Goal: Task Accomplishment & Management: Use online tool/utility

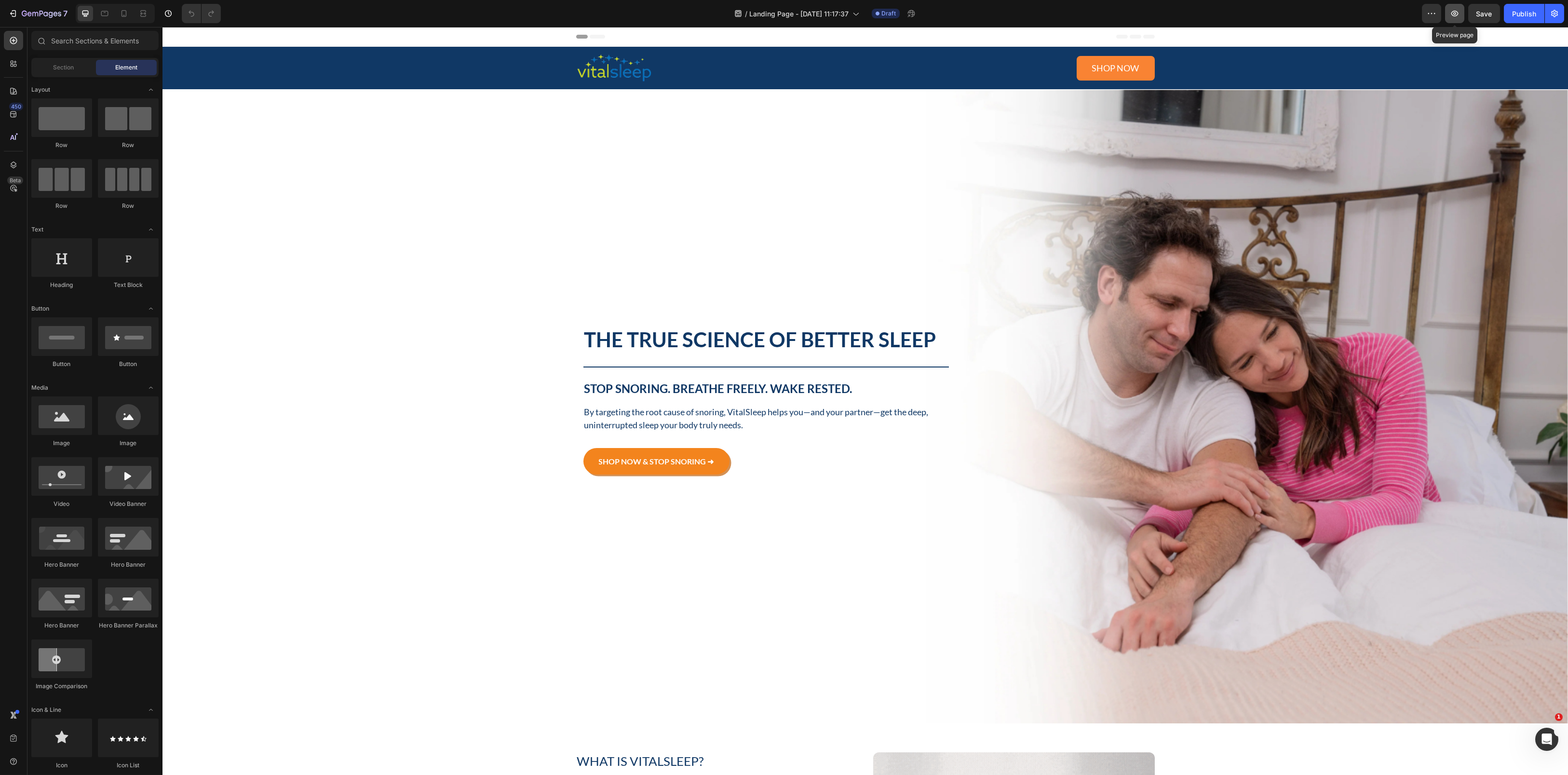
click at [1175, 16] on icon "button" at bounding box center [1455, 14] width 9 height 9
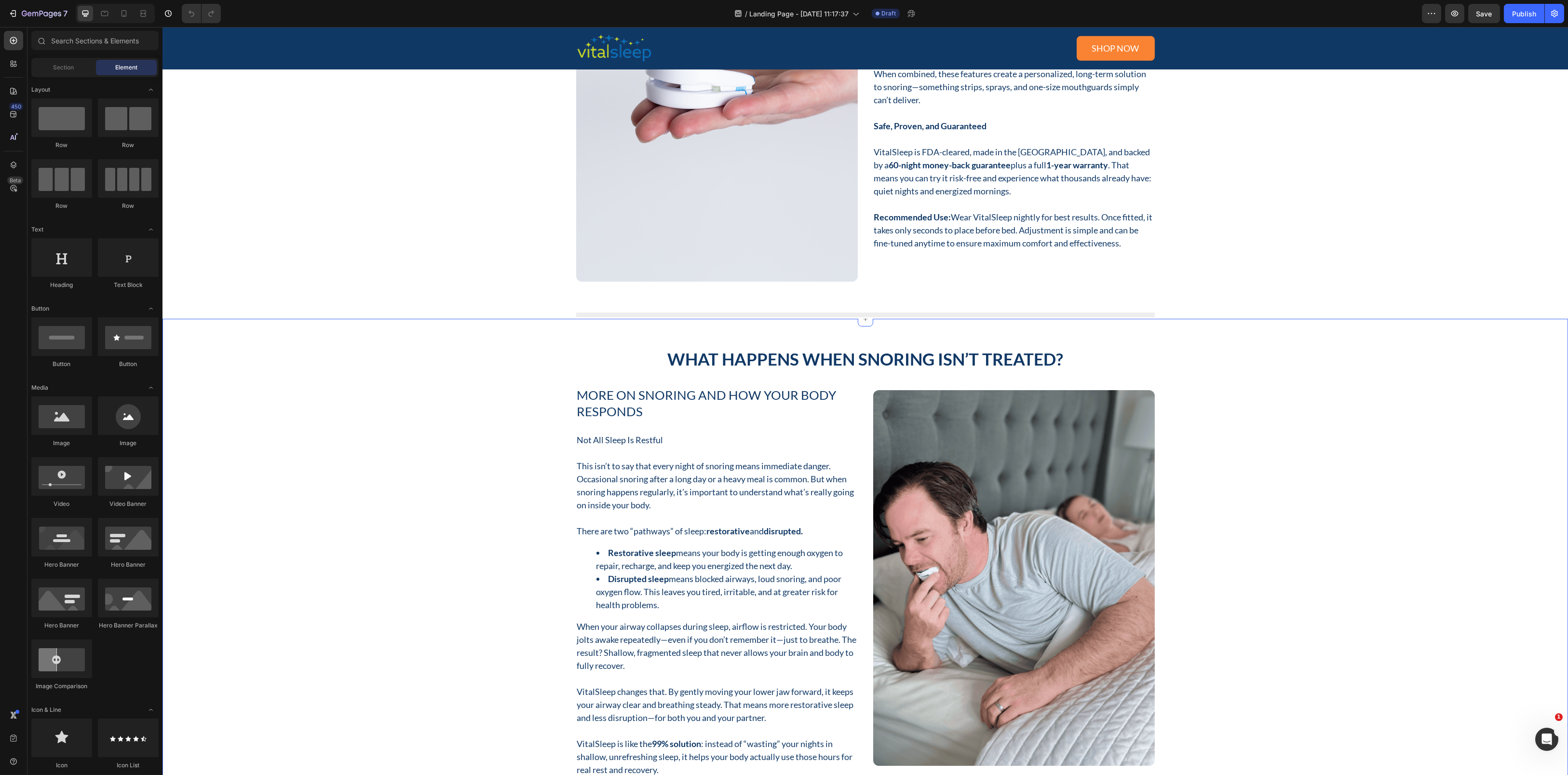
scroll to position [3961, 0]
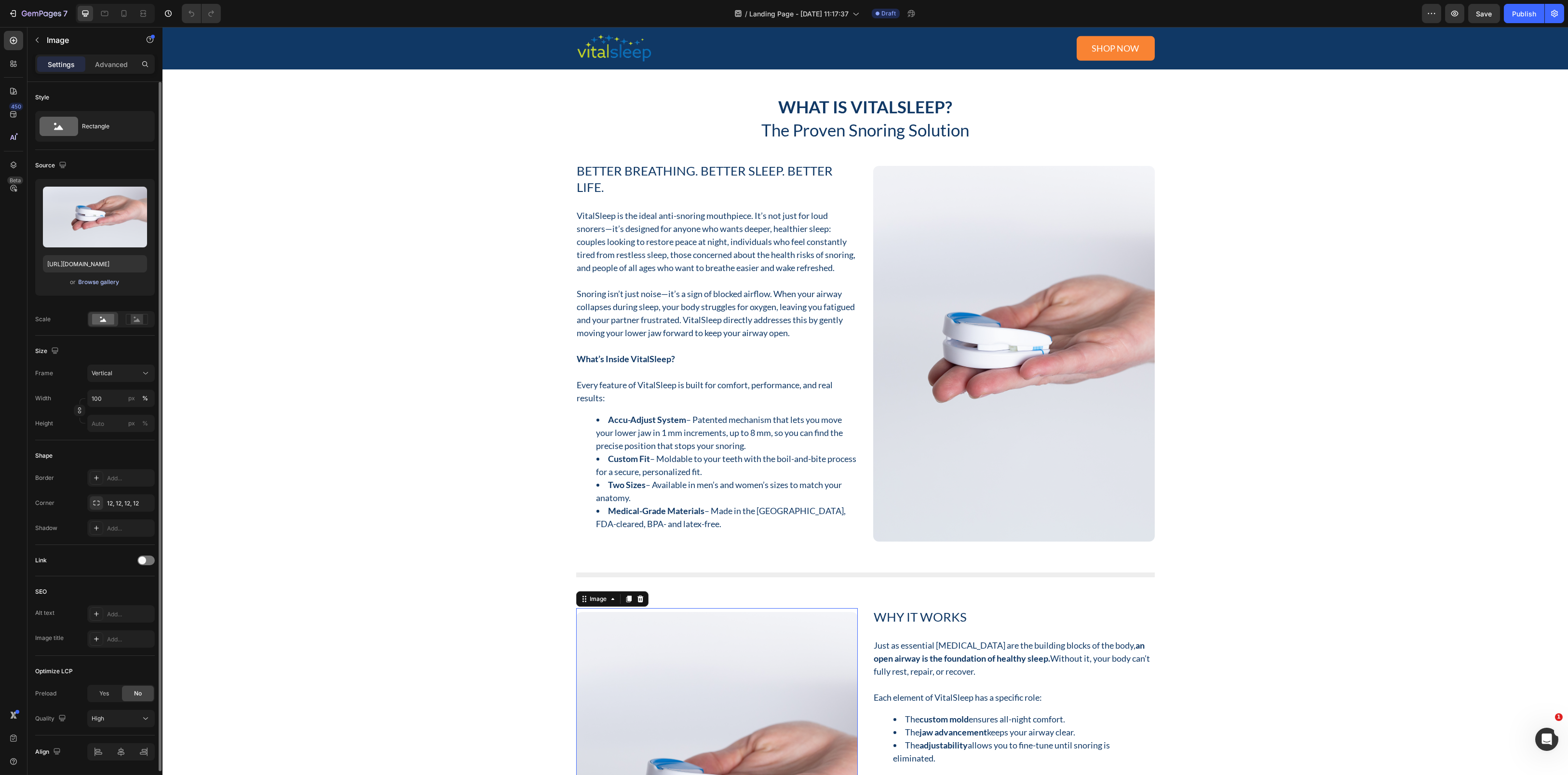
click at [112, 280] on div "Browse gallery" at bounding box center [99, 282] width 41 height 9
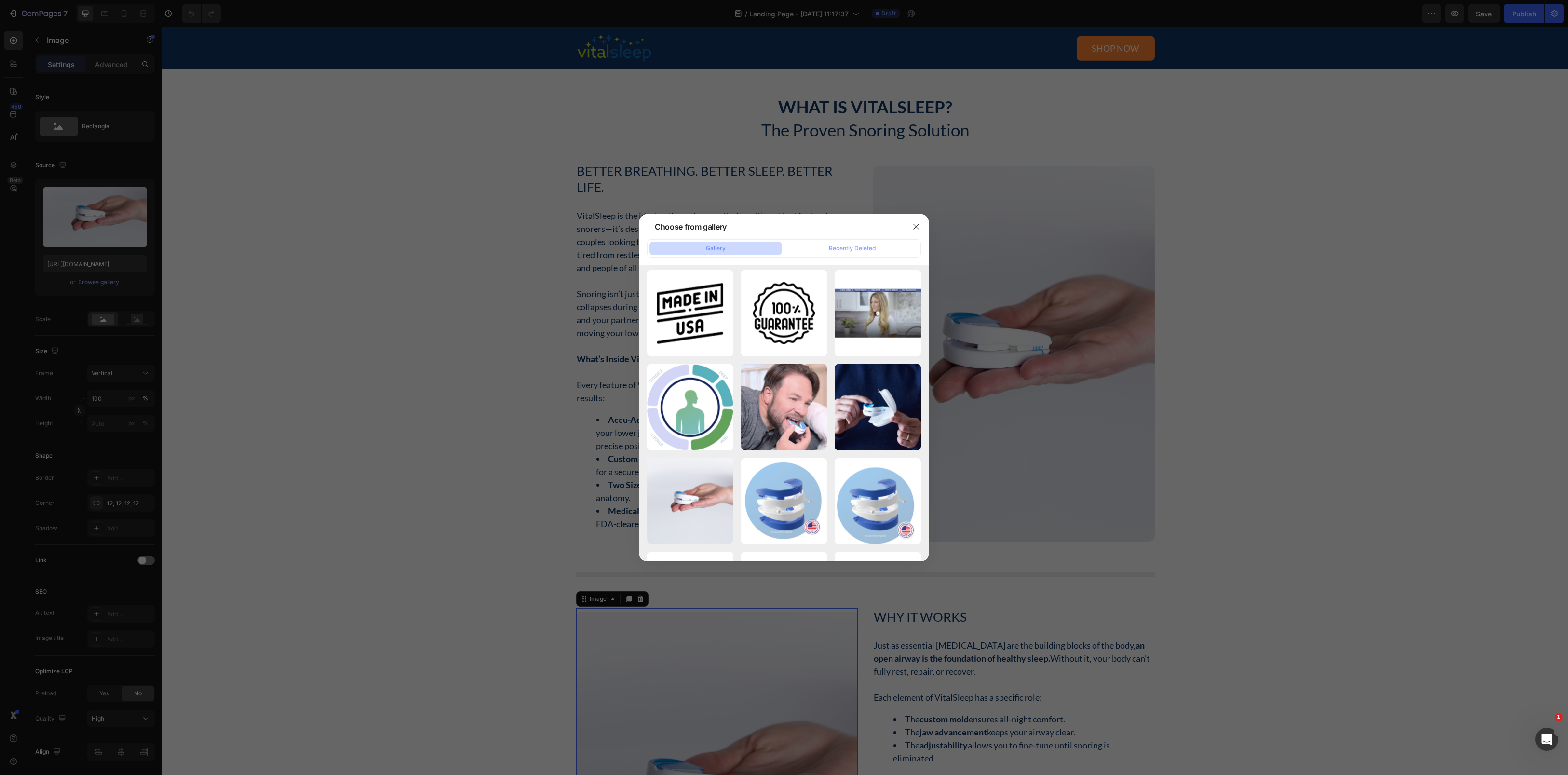
scroll to position [6751, 0]
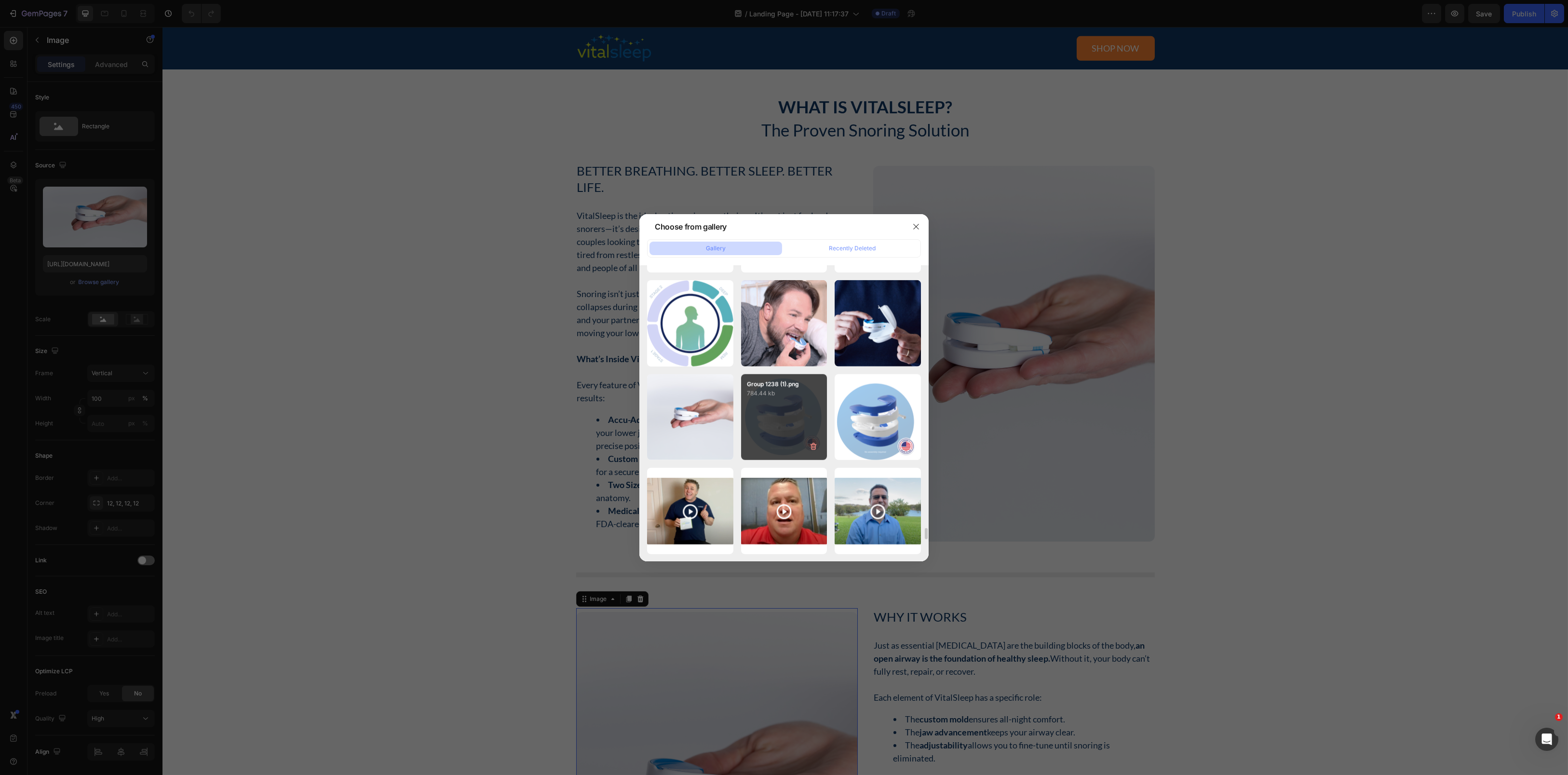
click at [794, 416] on div "Group 1238 (1).png 784.44 kb" at bounding box center [784, 418] width 86 height 86
type input "[URL][DOMAIN_NAME]"
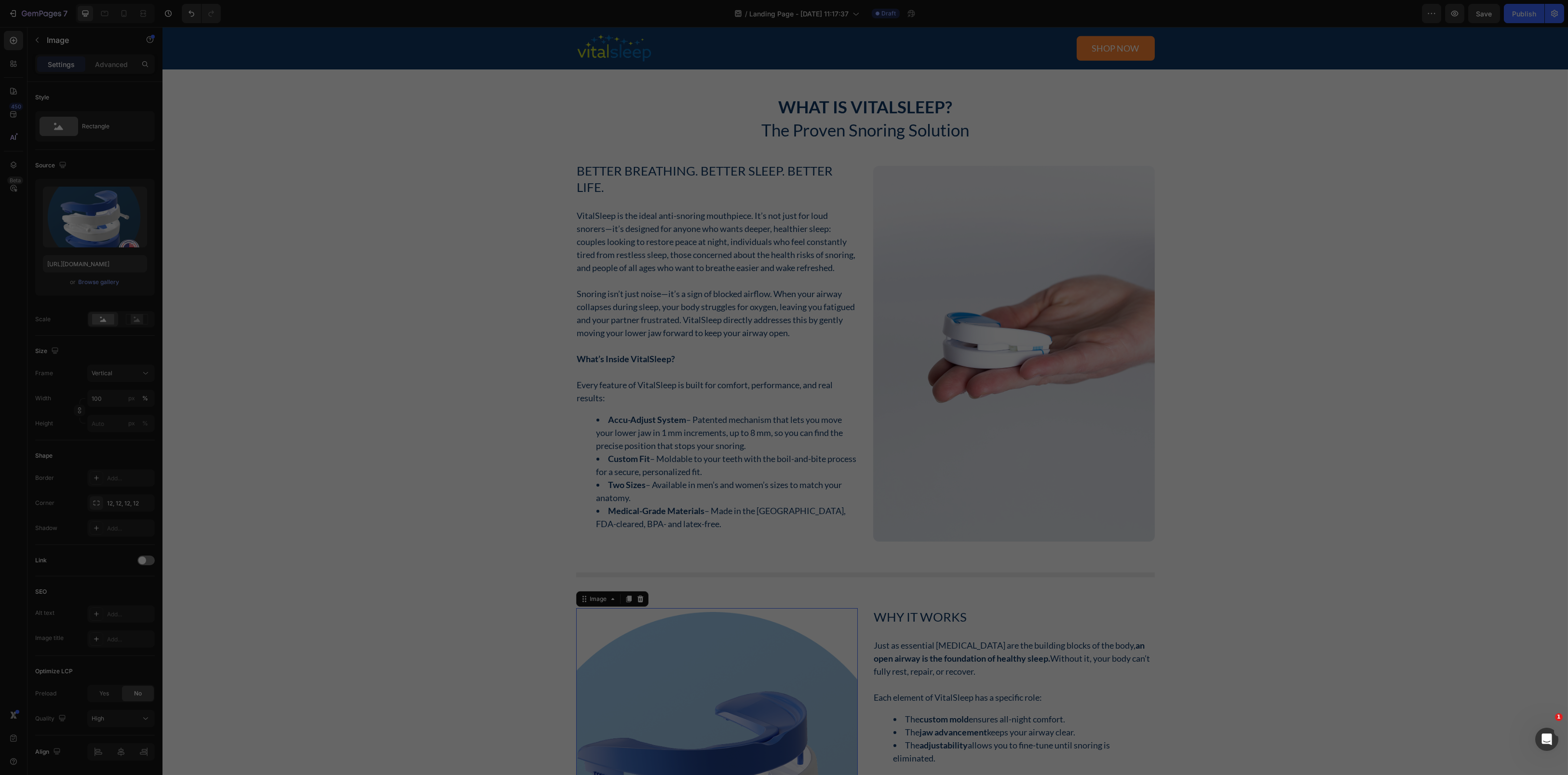
click at [794, 416] on li "Accu-Adjust System – Patented mechanism that lets you move your lower jaw in 1 …" at bounding box center [726, 433] width 260 height 39
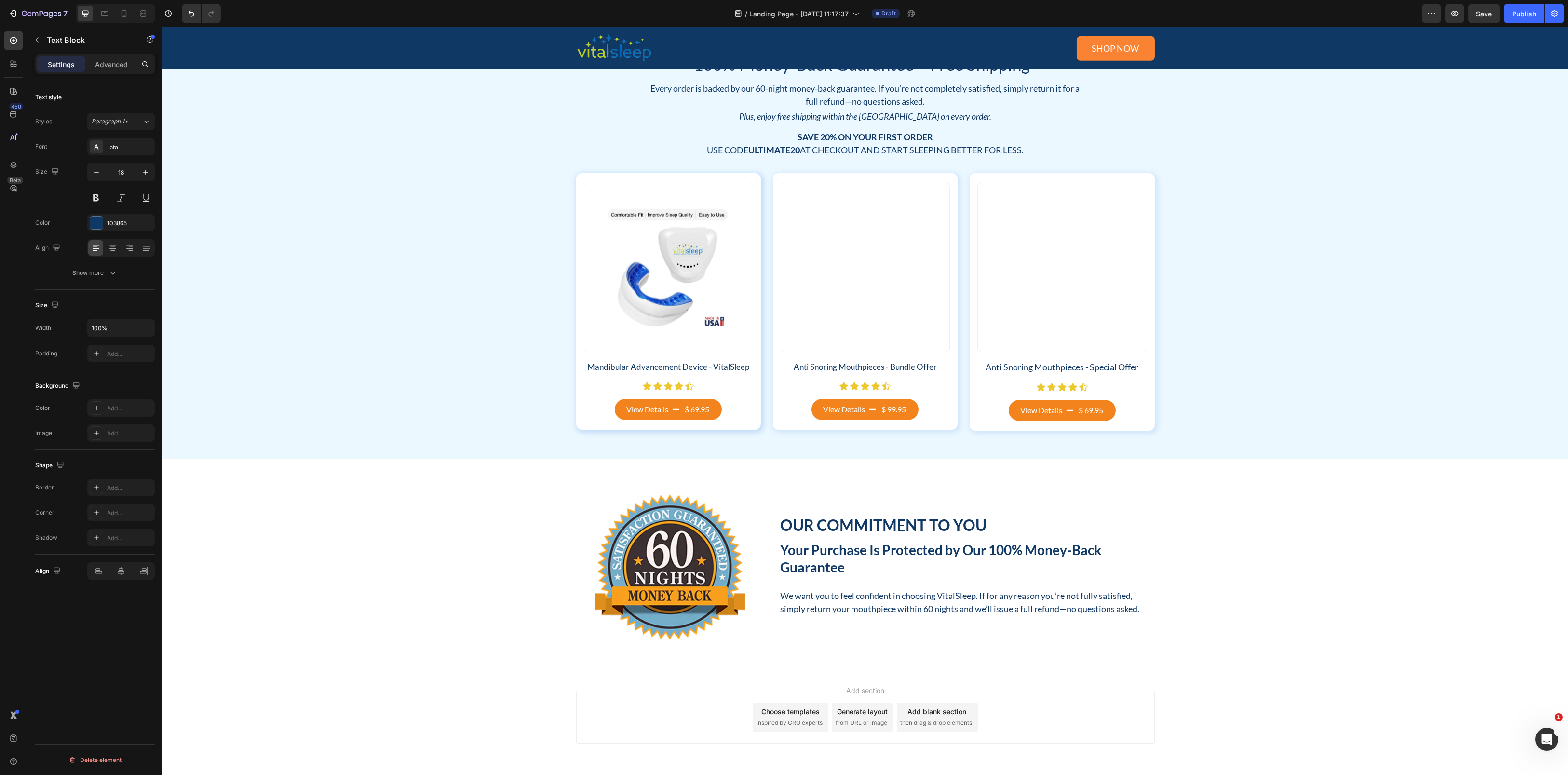
scroll to position [5504, 0]
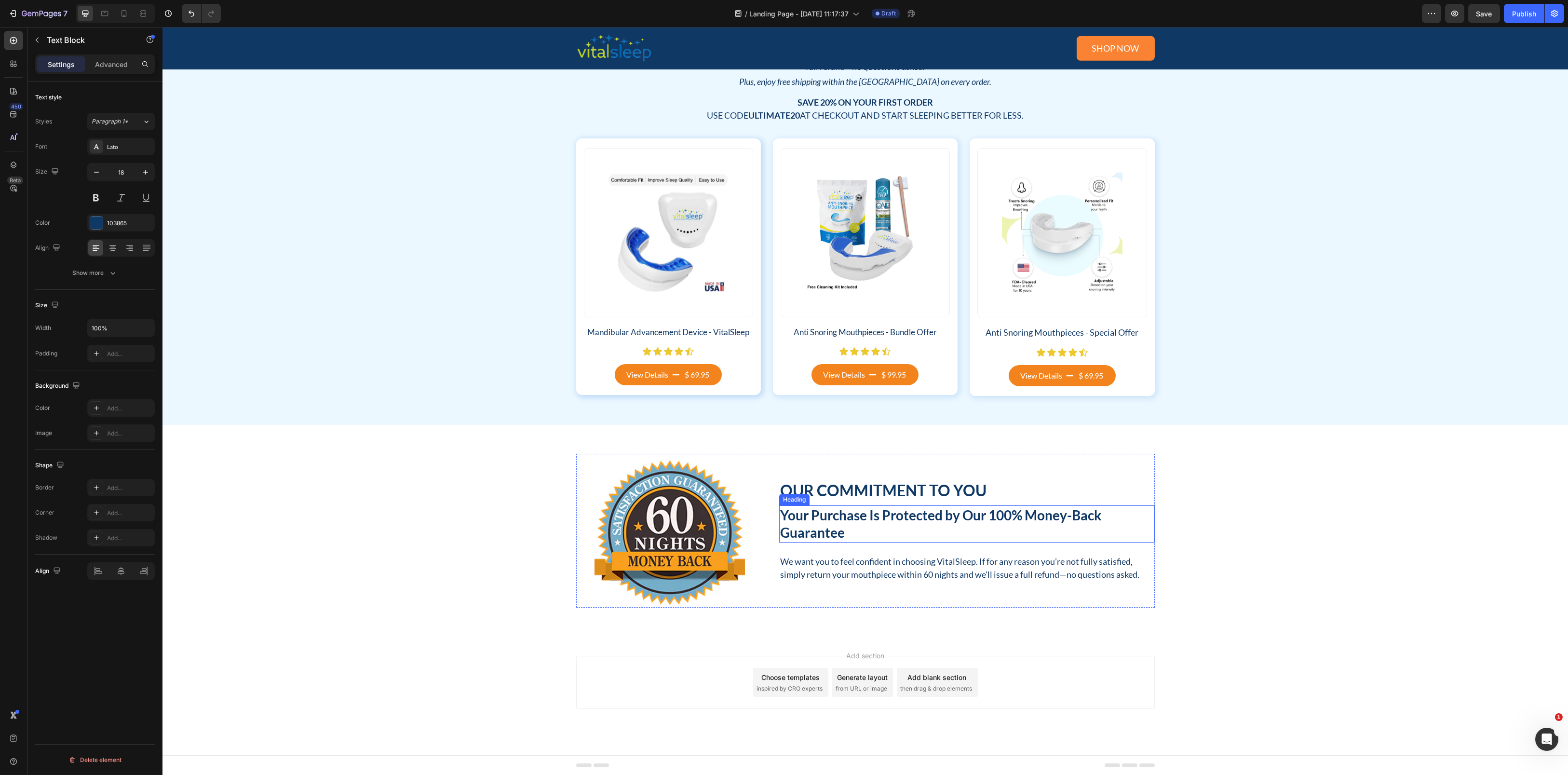
click at [811, 534] on h2 "Your Purchase Is Protected by Our 100% Money-Back Guarantee" at bounding box center [967, 524] width 376 height 37
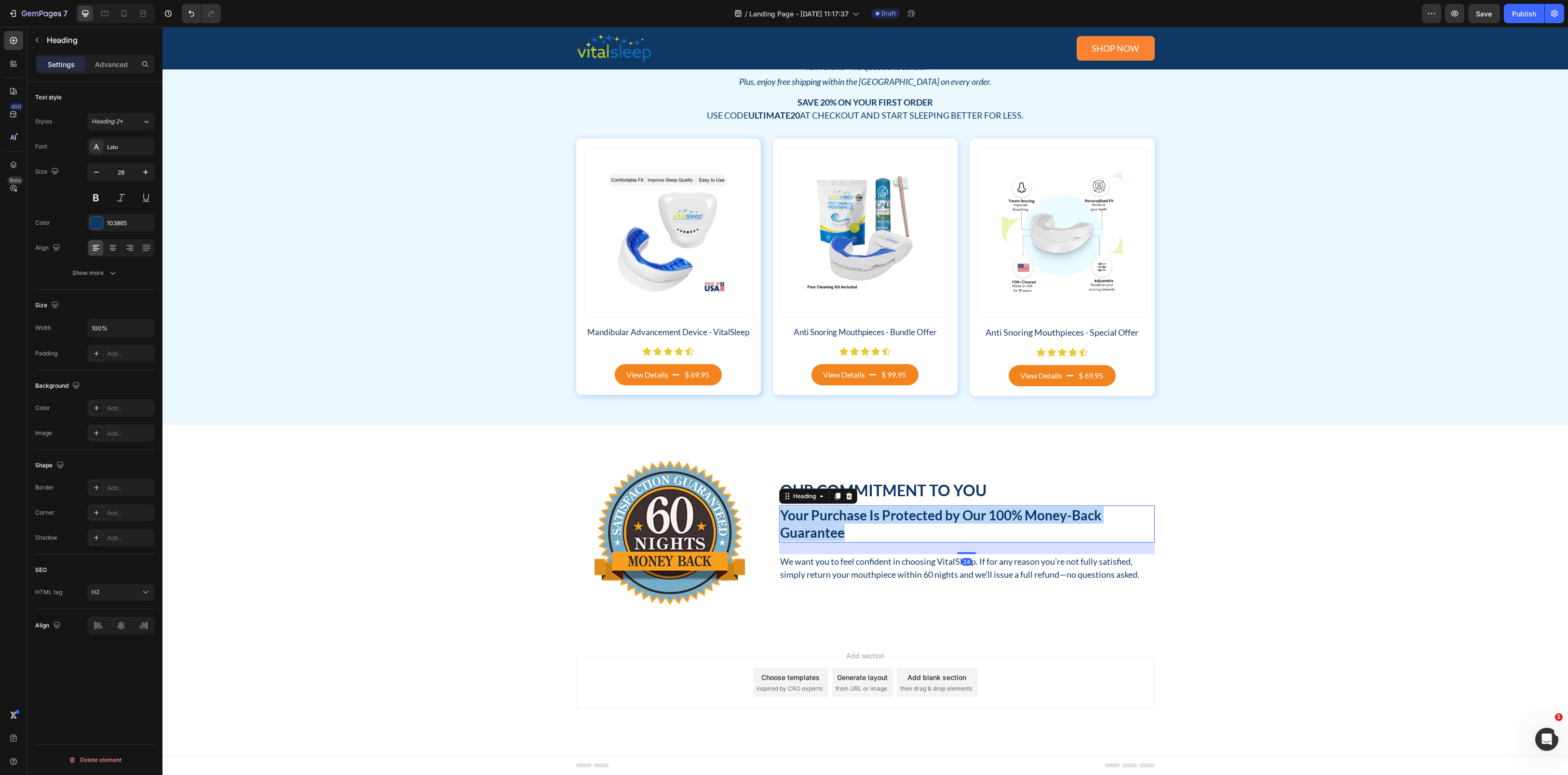
click at [811, 534] on p "Your Purchase Is Protected by Our 100% Money-Back Guarantee" at bounding box center [967, 524] width 374 height 35
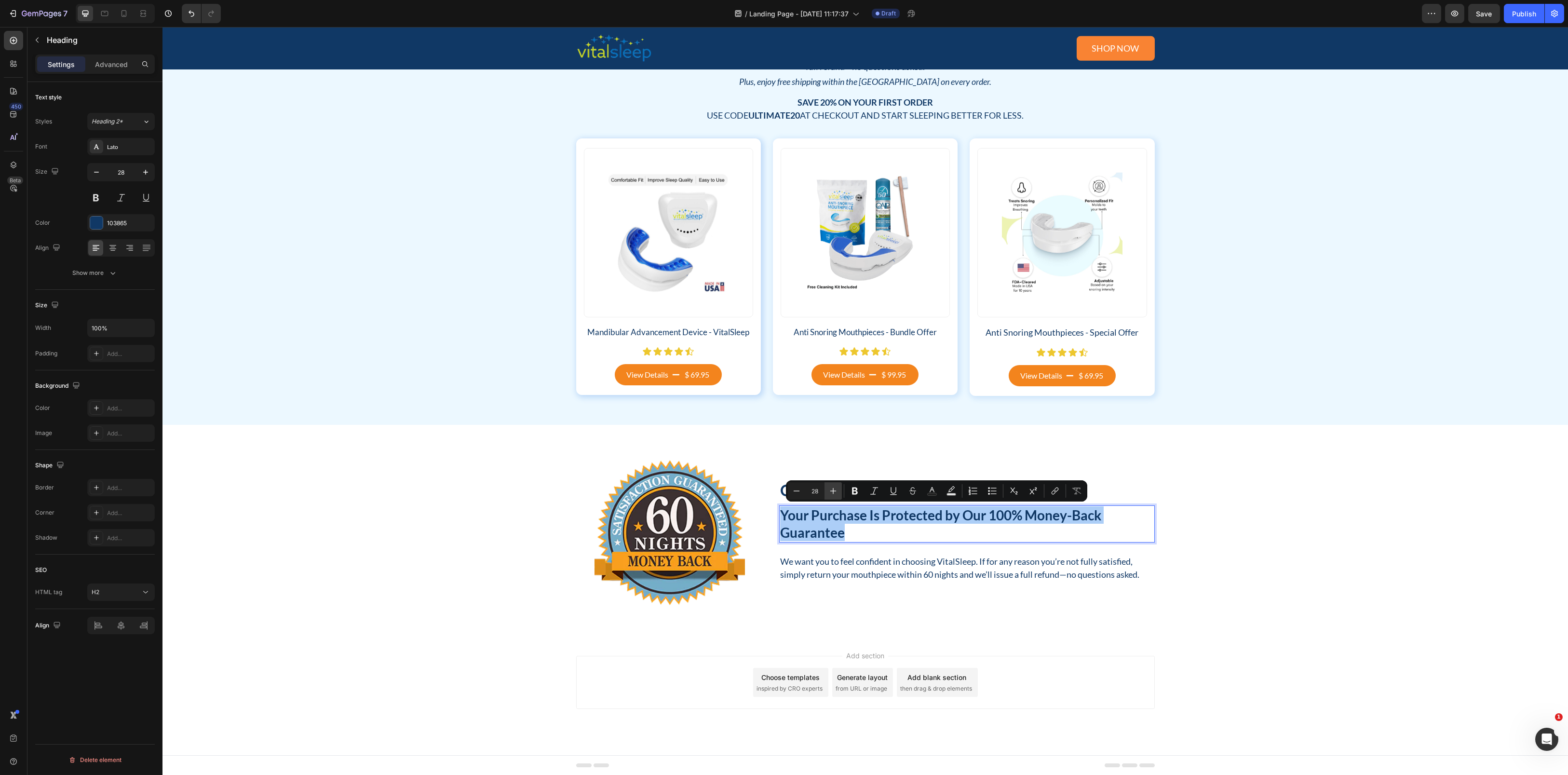
click at [836, 489] on icon "Editor contextual toolbar" at bounding box center [833, 491] width 9 height 9
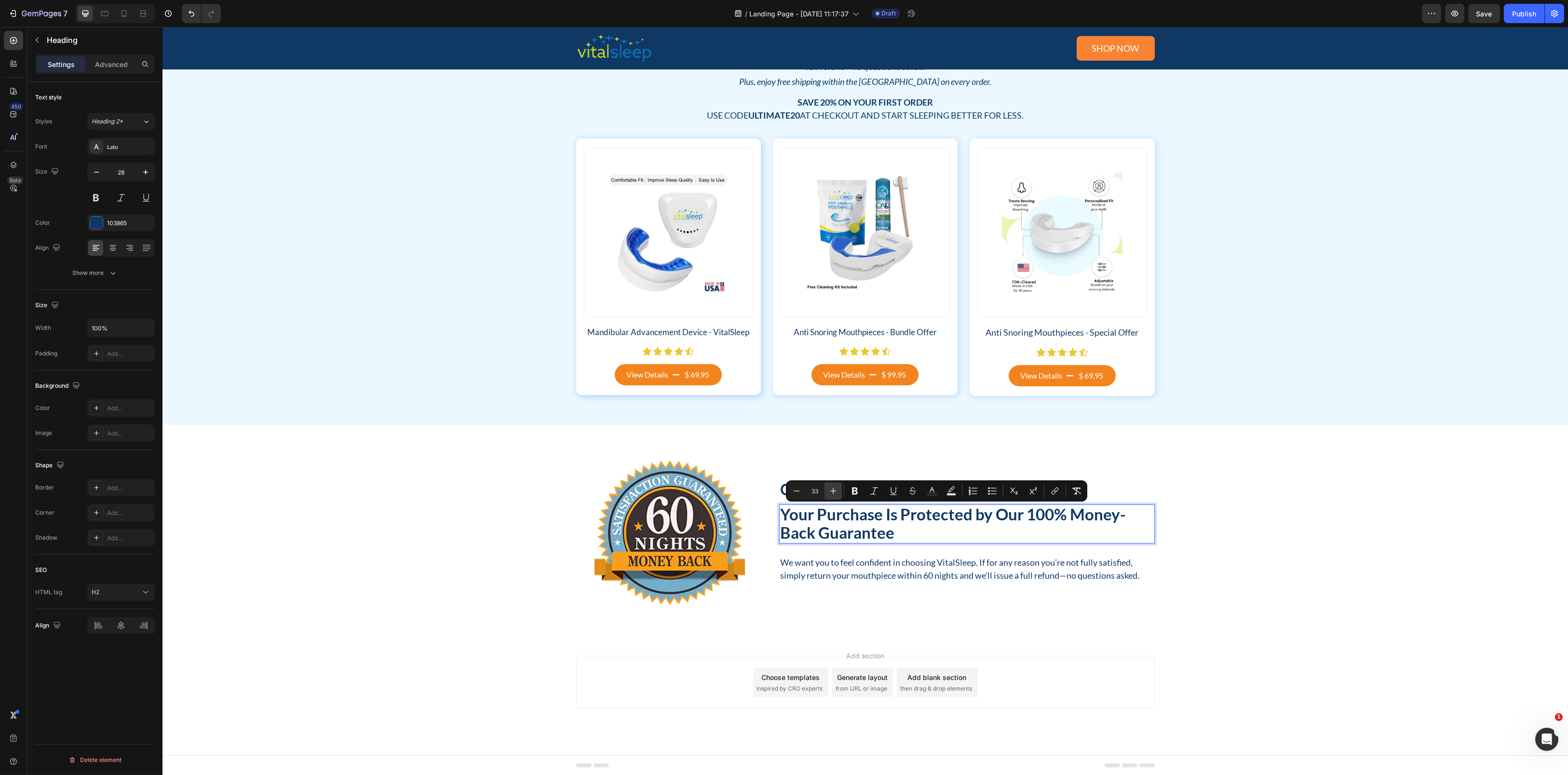
click at [836, 489] on icon "Editor contextual toolbar" at bounding box center [833, 491] width 9 height 9
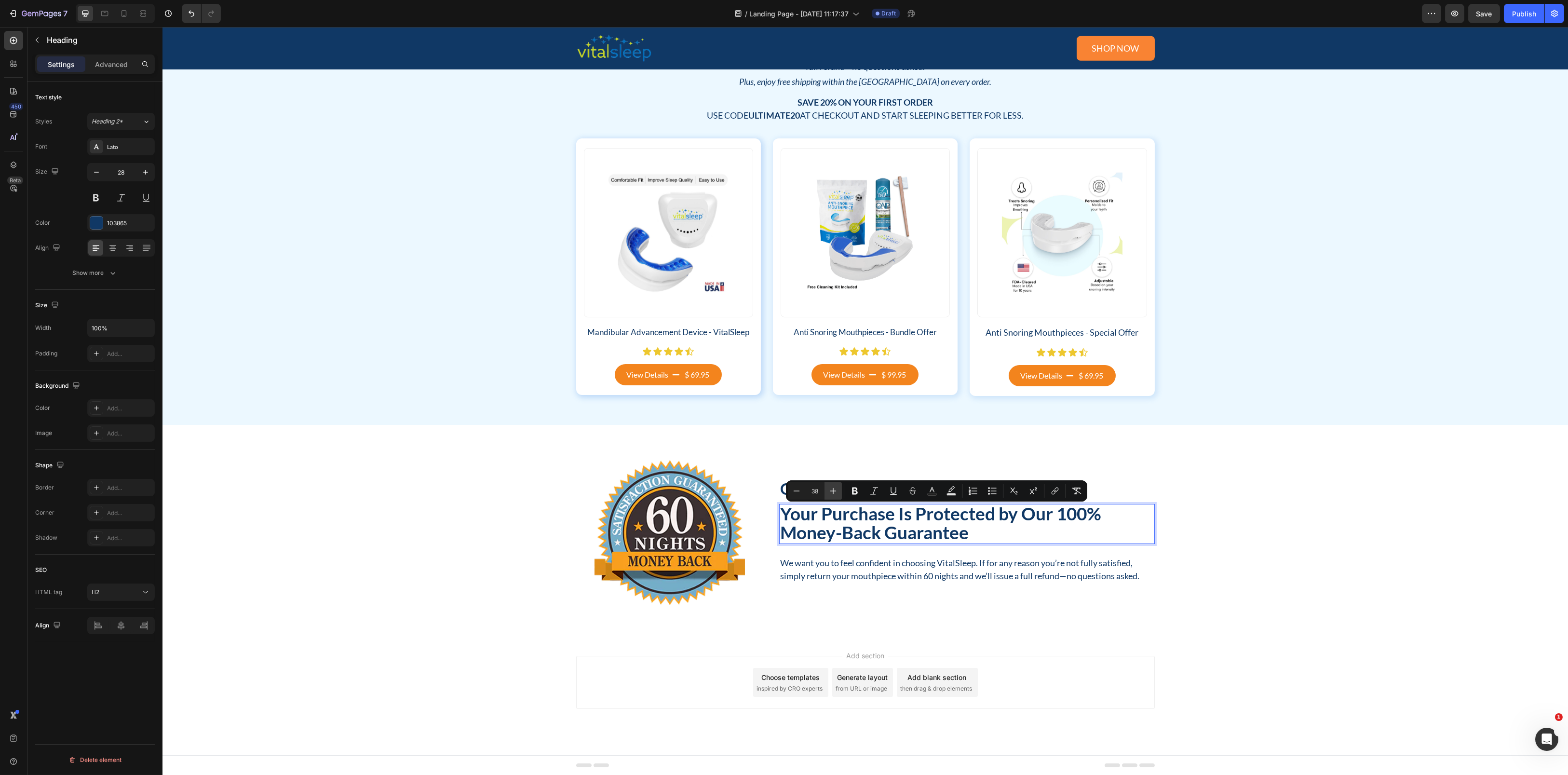
click at [836, 489] on icon "Editor contextual toolbar" at bounding box center [833, 491] width 9 height 9
type input "39"
click at [805, 444] on div "Our Commitment to You Heading Your Purchase Is Protected by Our 100% Money-Back…" at bounding box center [865, 530] width 1405 height 211
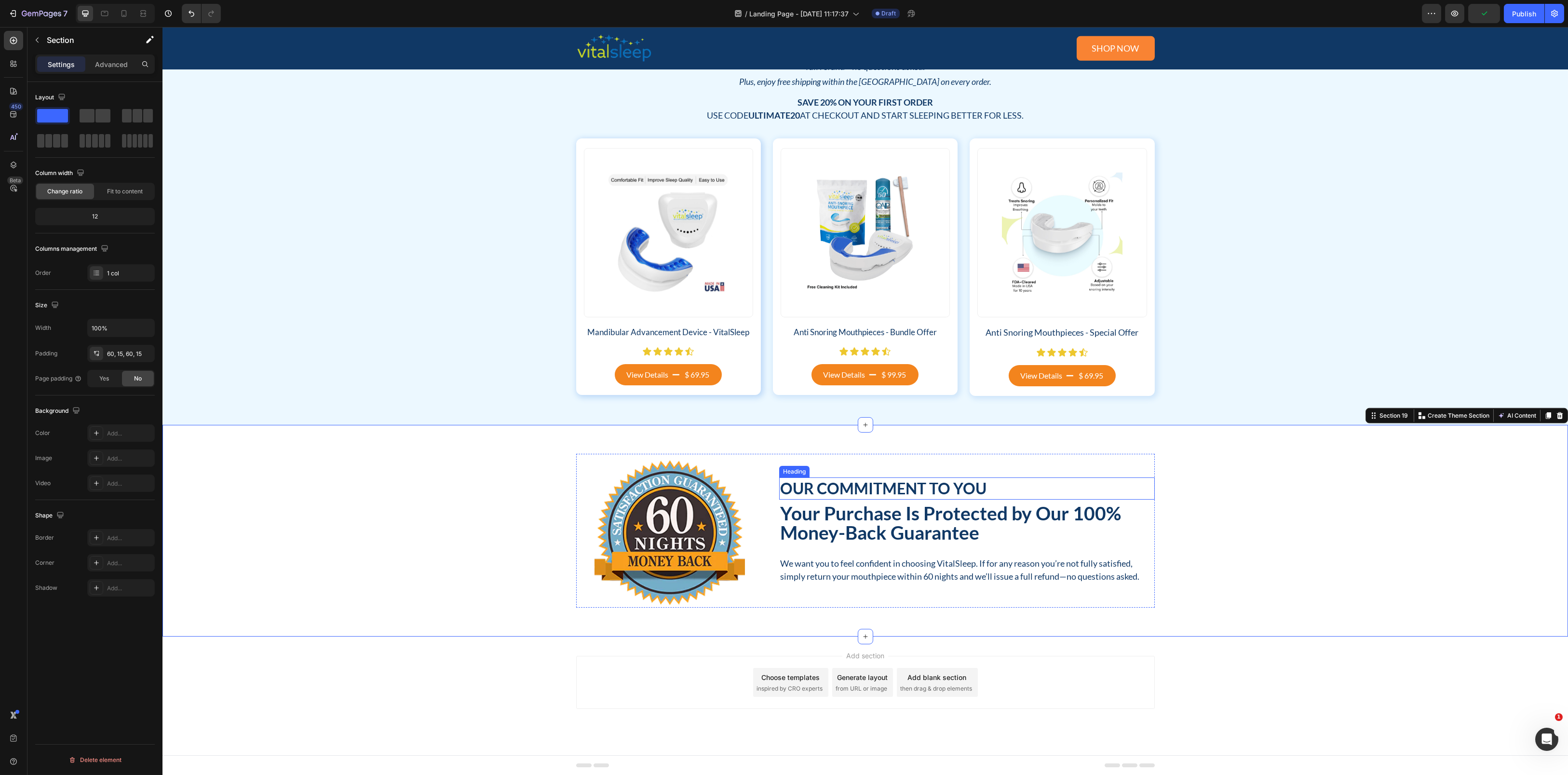
click at [813, 491] on h2 "Our Commitment to You" at bounding box center [967, 488] width 376 height 22
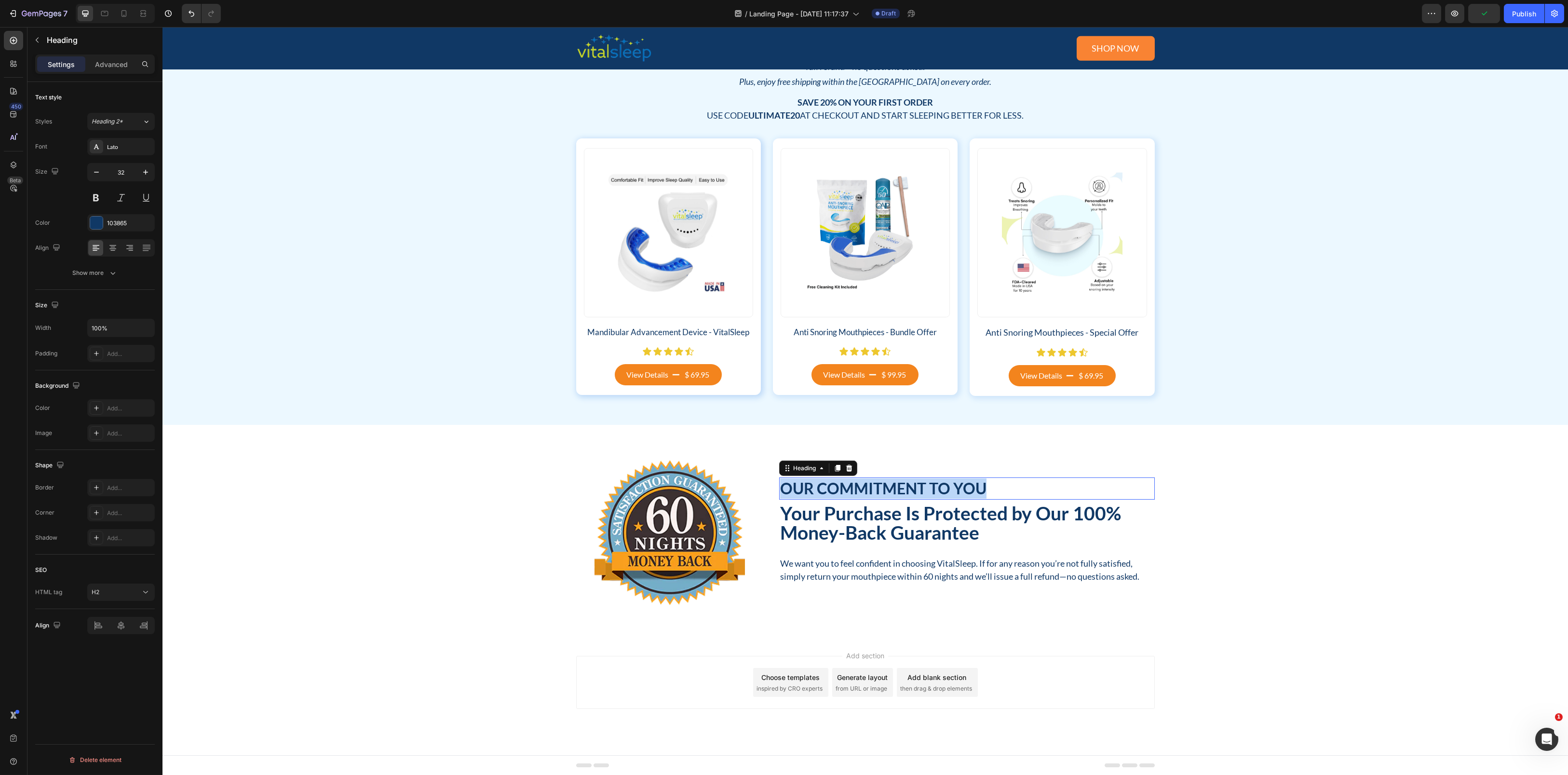
click at [813, 491] on p "Our Commitment to You" at bounding box center [967, 489] width 374 height 20
click at [775, 461] on icon "Editor contextual toolbar" at bounding box center [775, 464] width 6 height 6
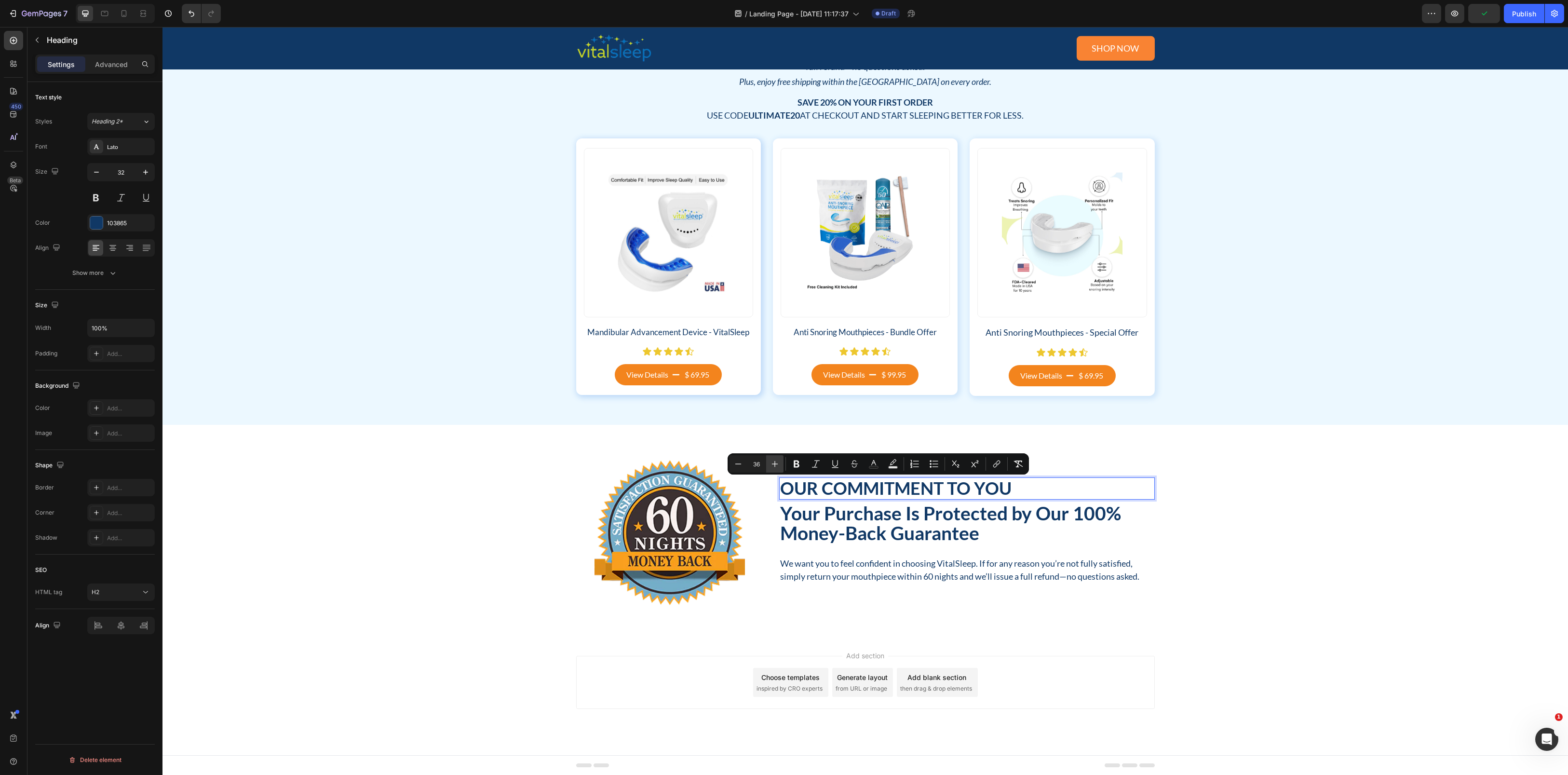
click at [775, 461] on icon "Editor contextual toolbar" at bounding box center [775, 464] width 6 height 6
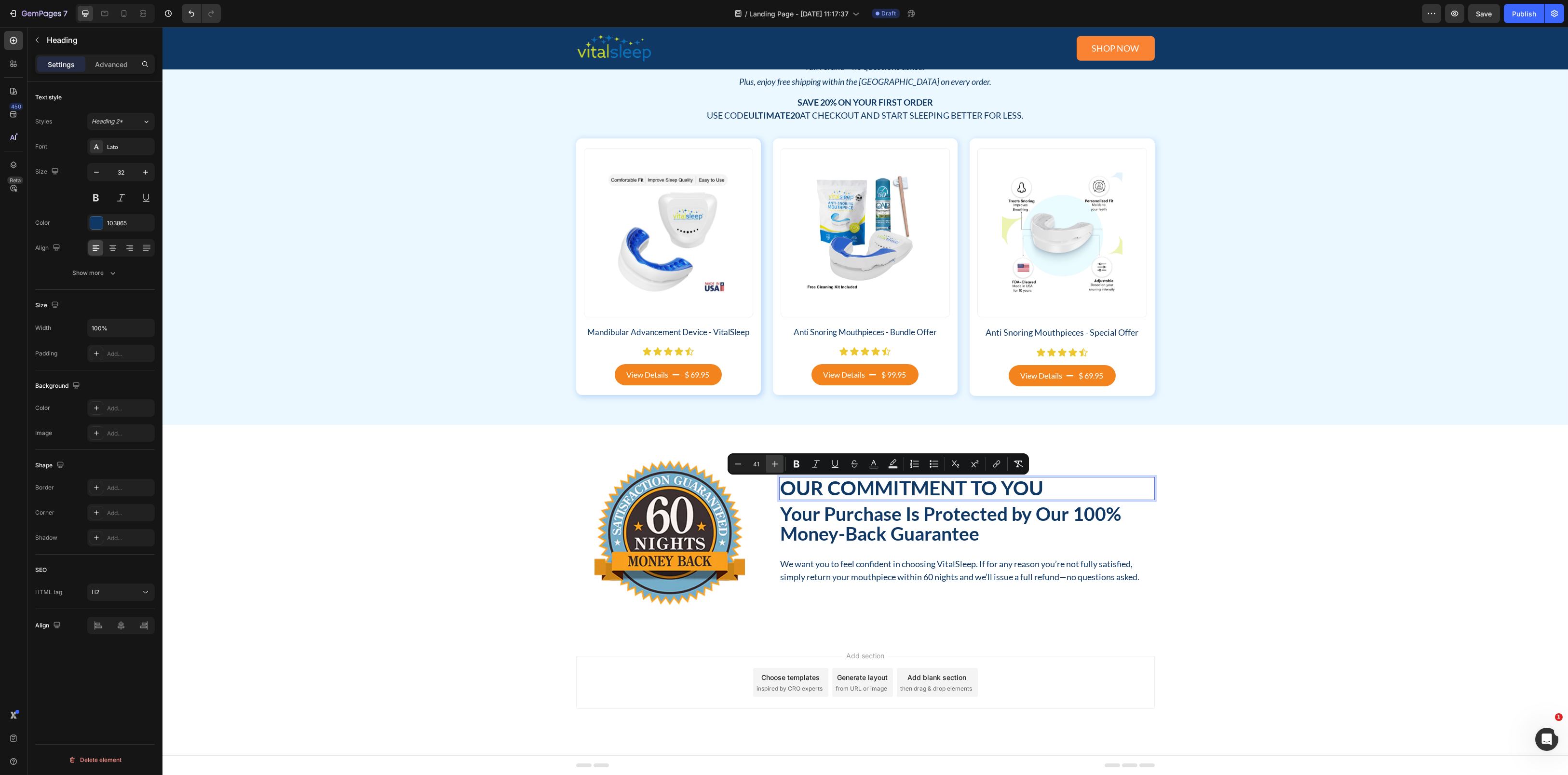
click at [775, 461] on icon "Editor contextual toolbar" at bounding box center [775, 464] width 6 height 6
type input "42"
click at [517, 448] on div "Our Commitment to You Heading 8 ⁠⁠⁠⁠⁠⁠⁠ Your Purchase Is Protected by Our 100% …" at bounding box center [865, 530] width 1405 height 211
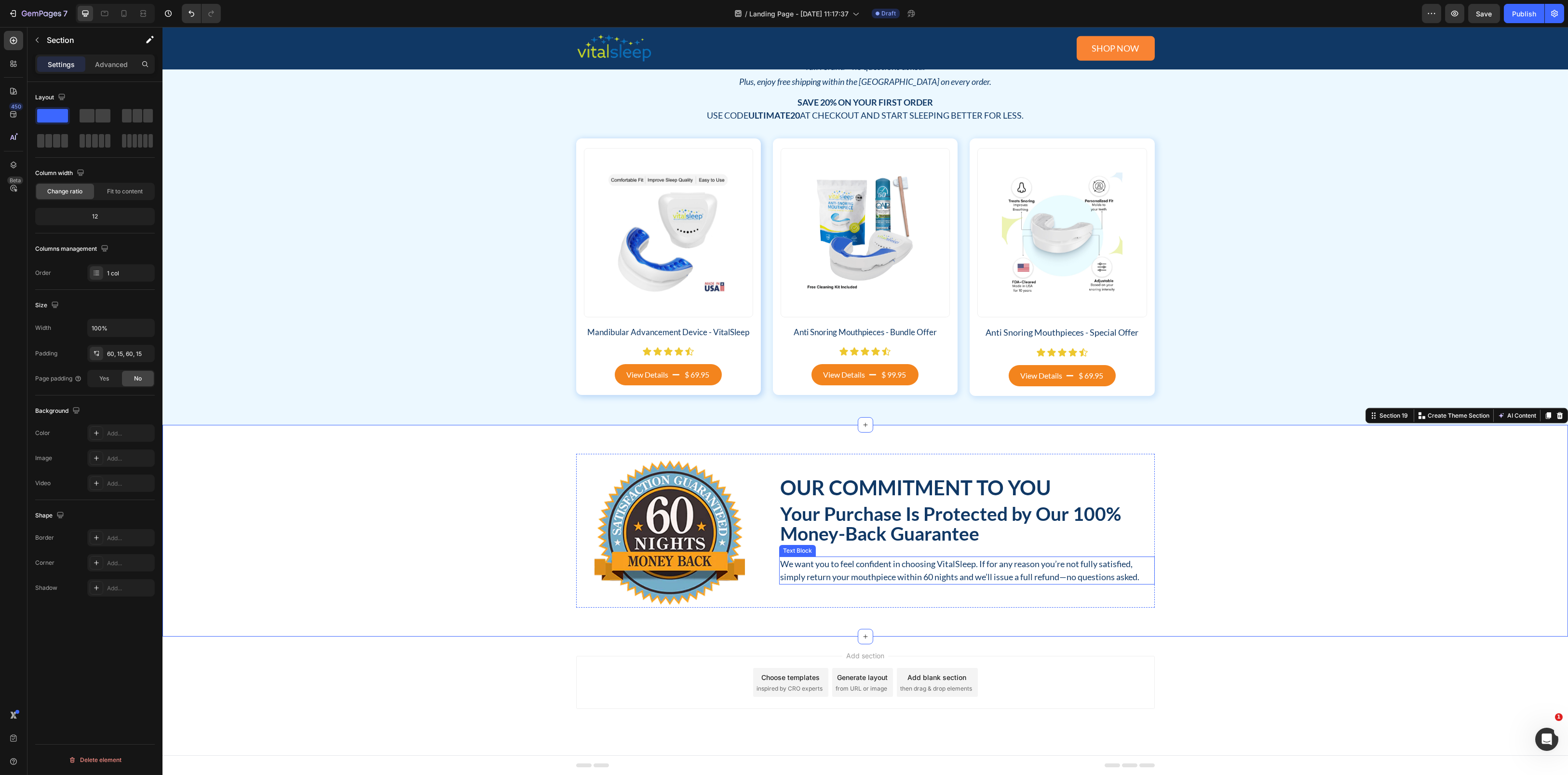
click at [1040, 570] on p "We want you to feel confident in choosing VitalSleep. If for any reason you’re …" at bounding box center [967, 570] width 374 height 26
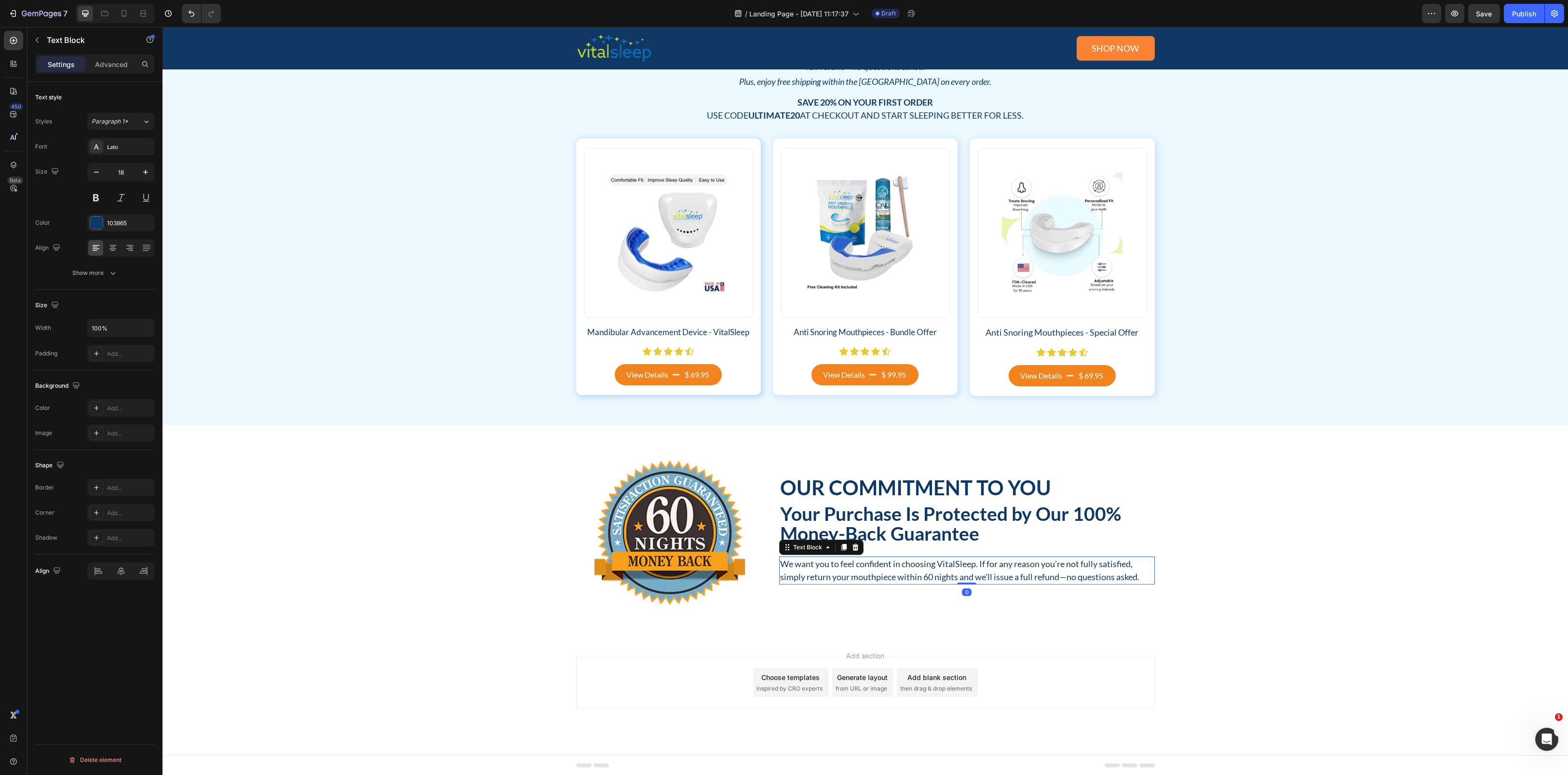
click at [1047, 576] on p "We want you to feel confident in choosing VitalSleep. If for any reason you’re …" at bounding box center [967, 570] width 374 height 26
drag, startPoint x: 1057, startPoint y: 577, endPoint x: 1134, endPoint y: 582, distance: 77.2
click at [1134, 581] on p "We want you to feel confident in choosing VitalSleep. If for any reason you’re …" at bounding box center [967, 570] width 374 height 26
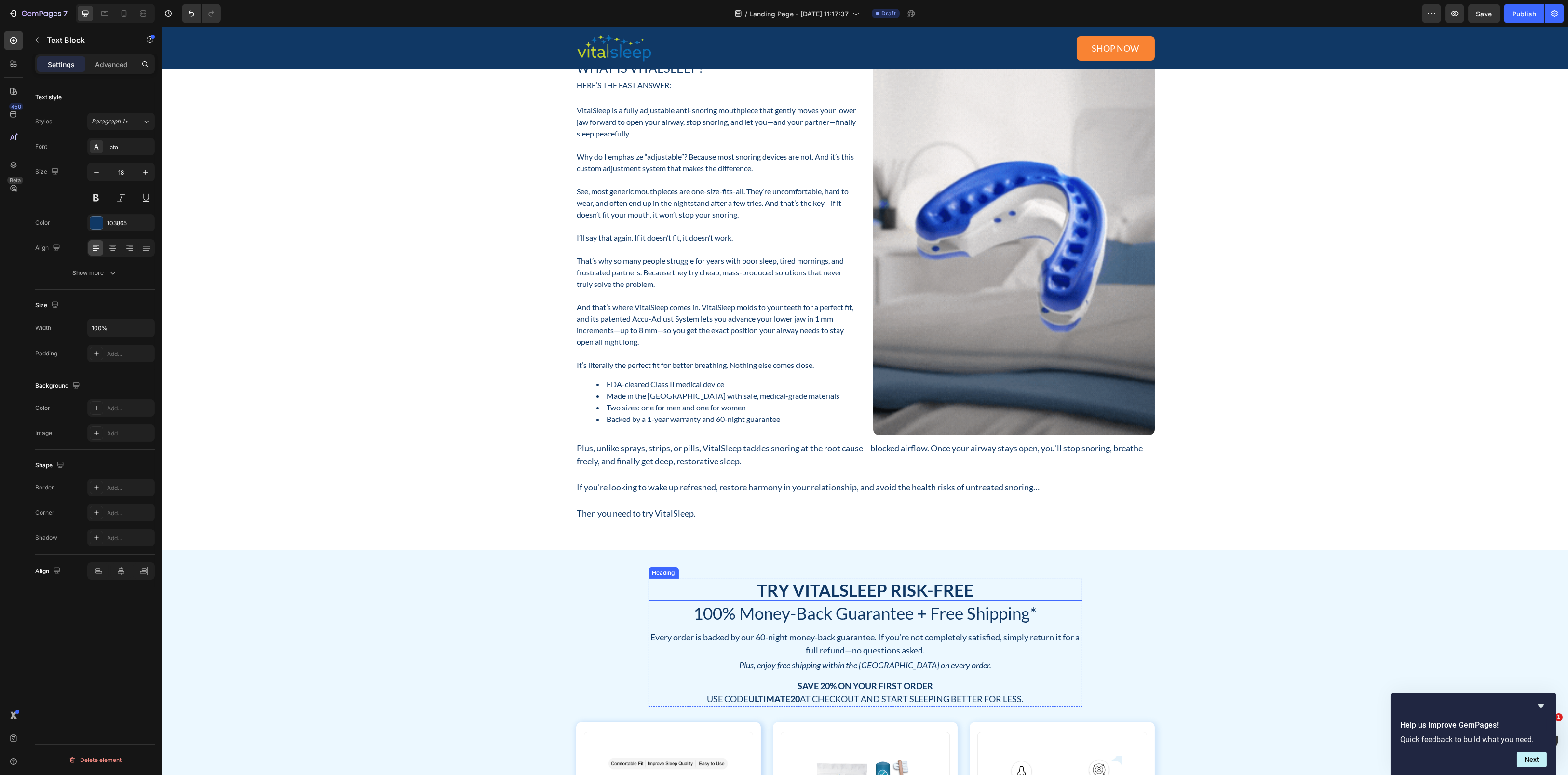
scroll to position [0, 0]
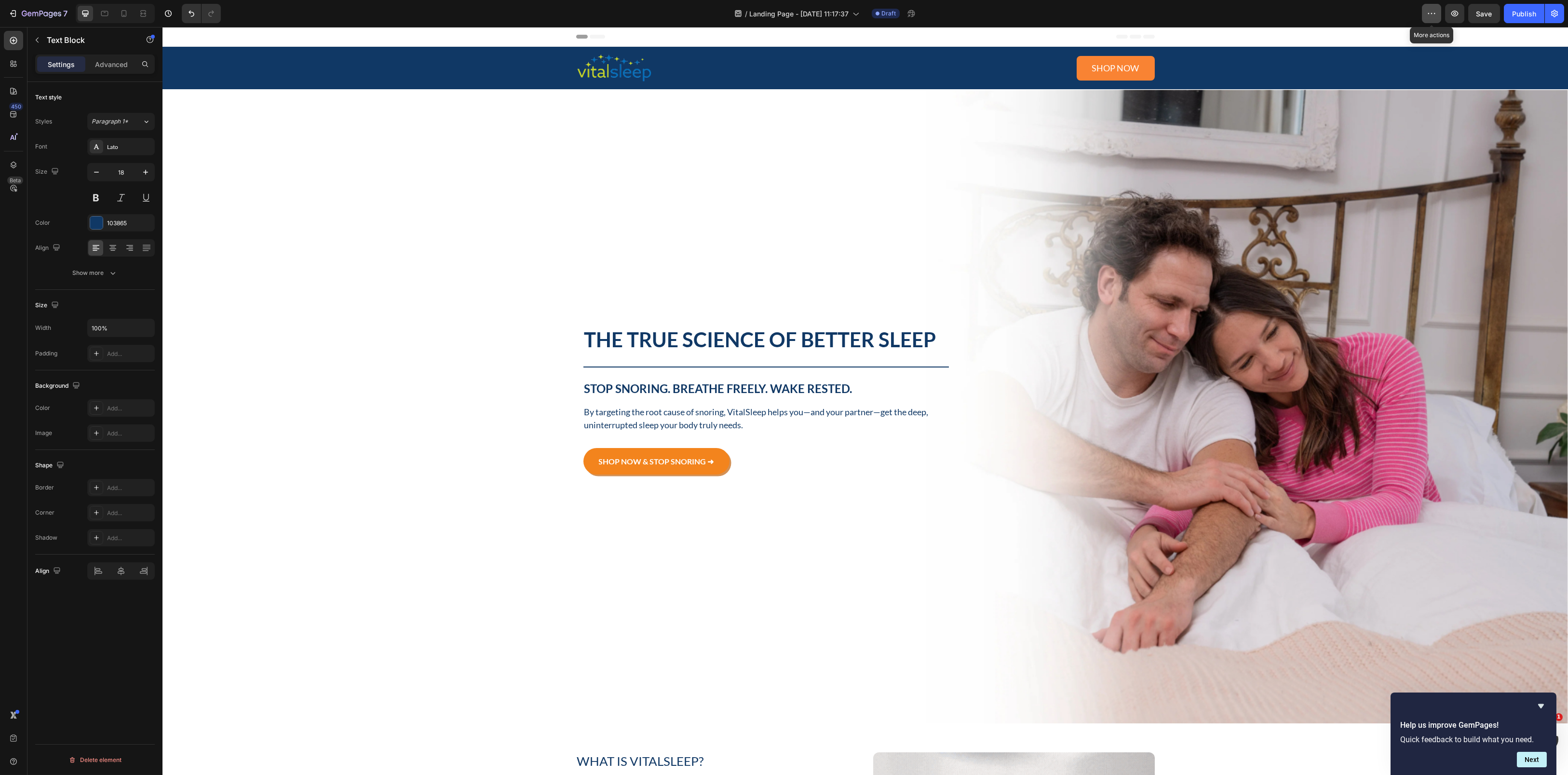
click at [1175, 9] on icon "button" at bounding box center [1432, 14] width 9 height 9
click at [1175, 13] on icon "button" at bounding box center [1455, 14] width 3 height 3
click at [124, 9] on icon at bounding box center [124, 14] width 9 height 9
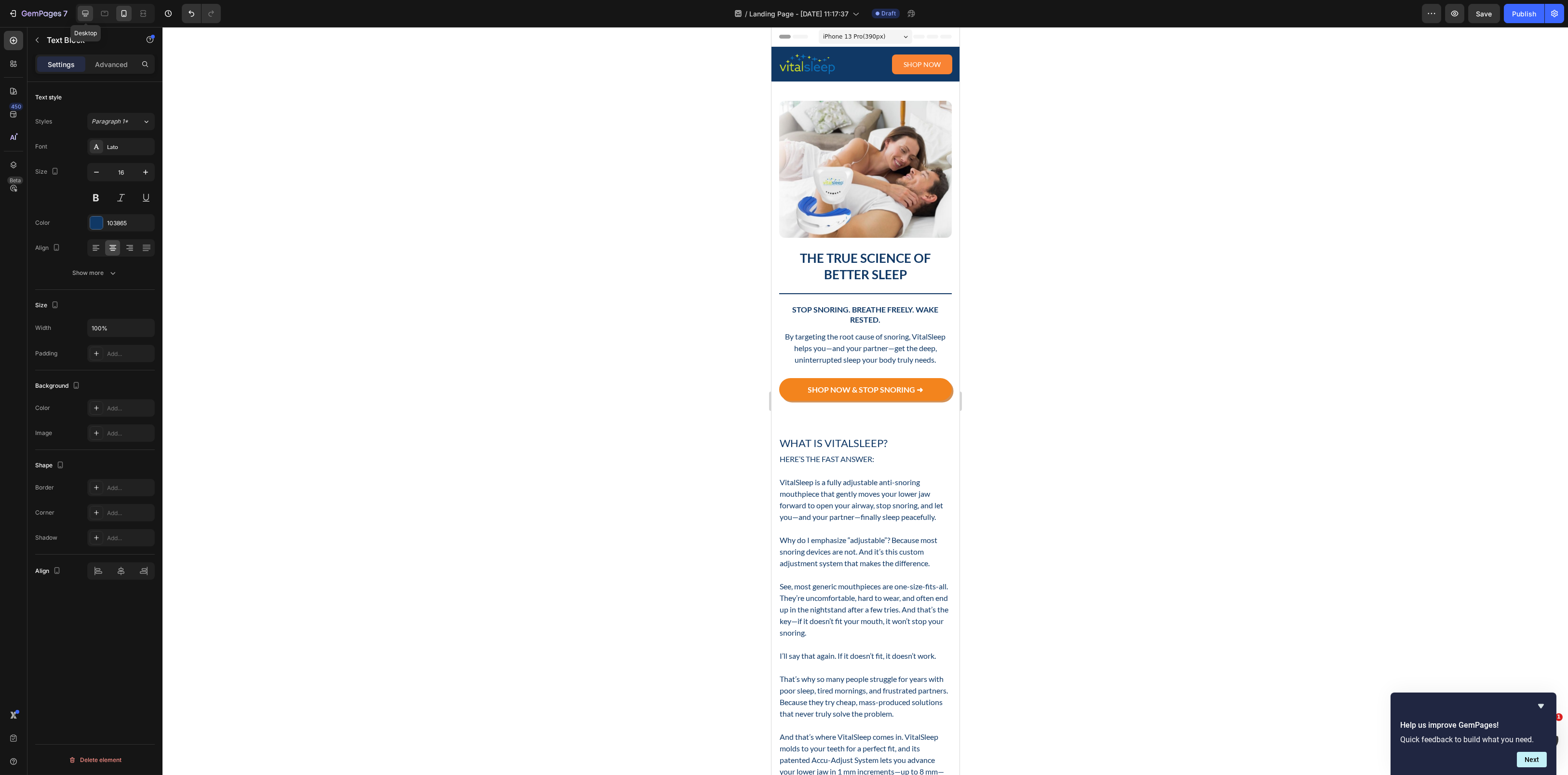
click at [85, 18] on icon at bounding box center [85, 14] width 9 height 9
type input "18"
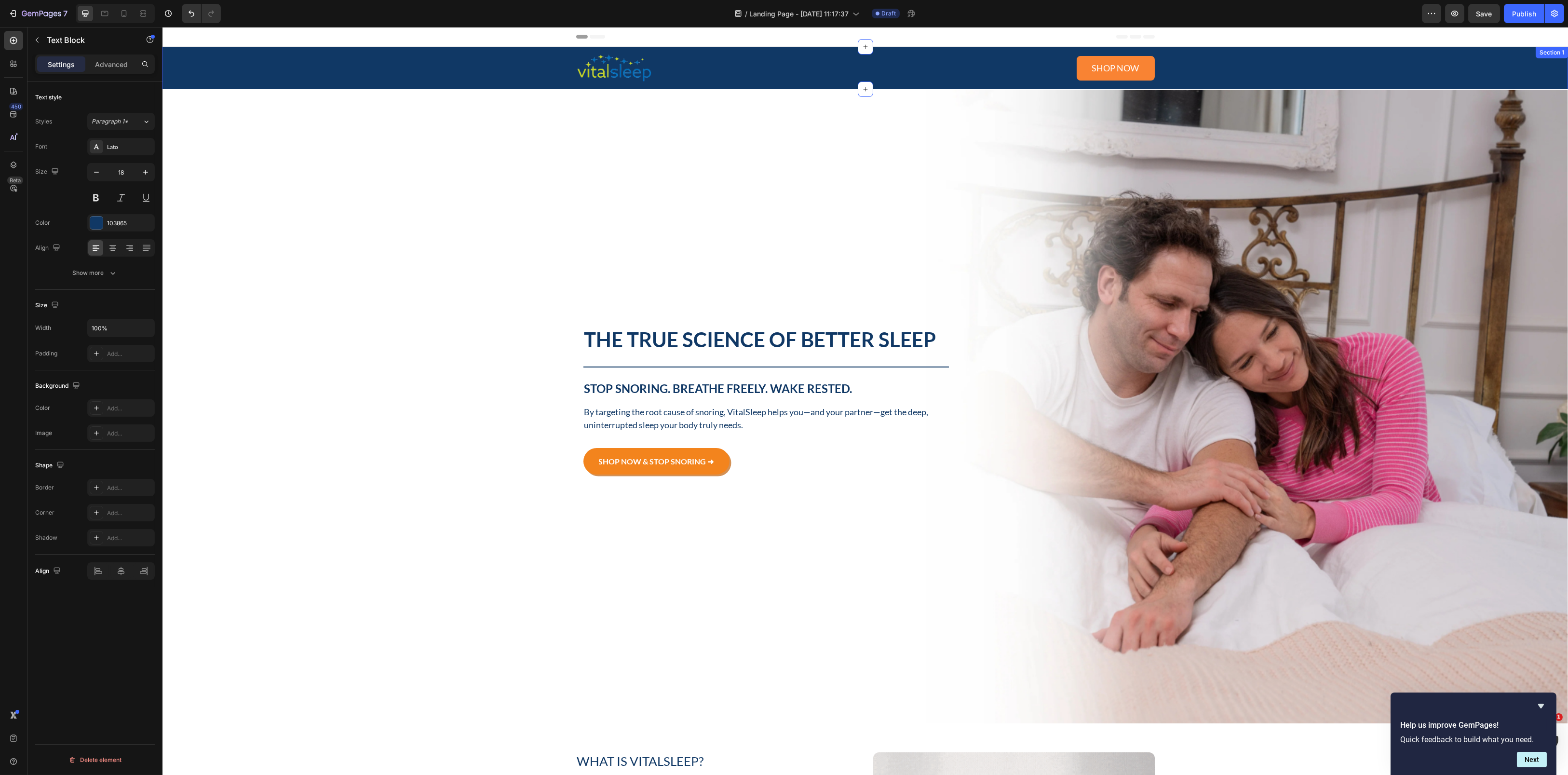
click at [1175, 59] on div "Image Shop now Button Row" at bounding box center [865, 68] width 1391 height 31
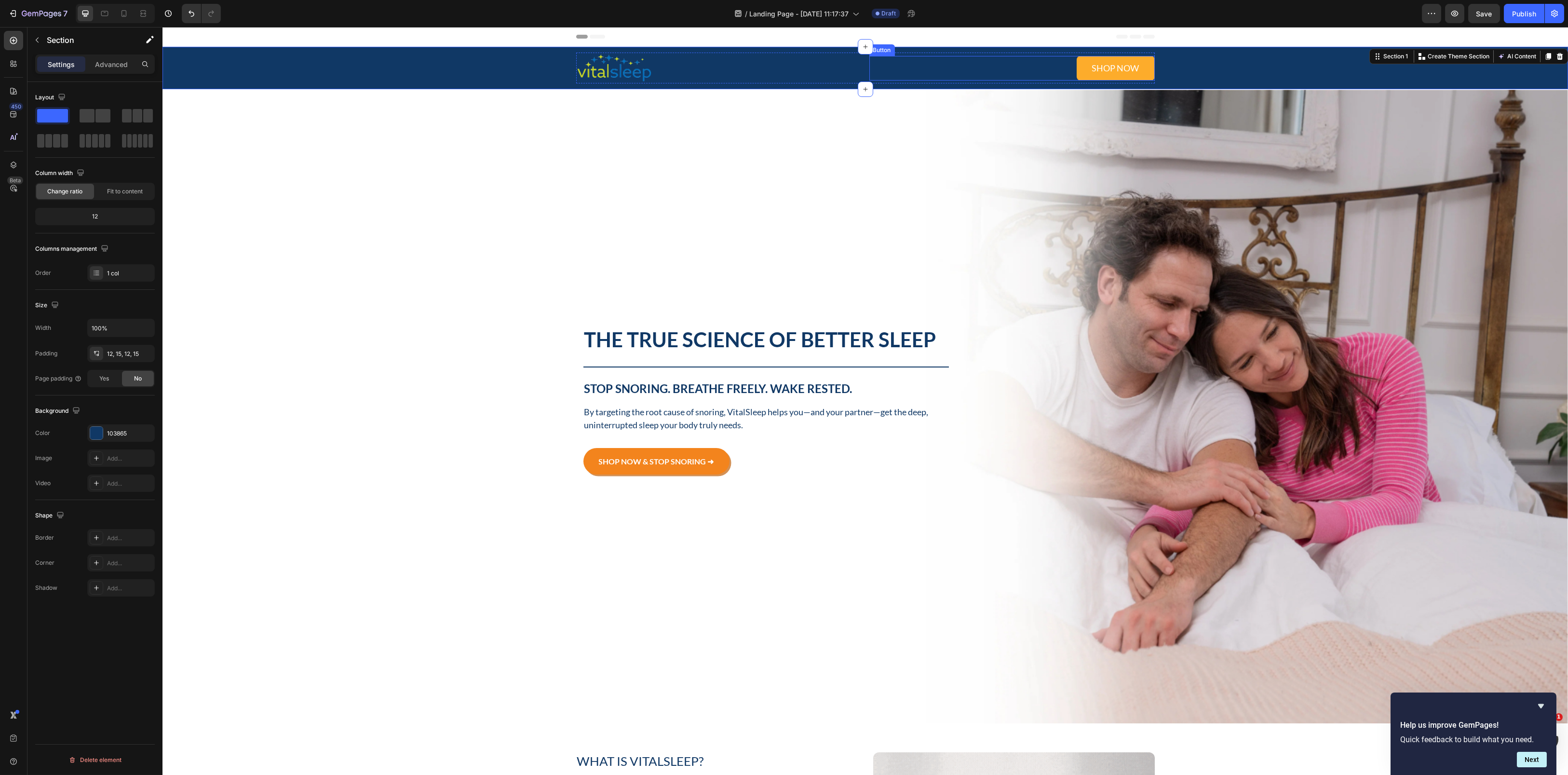
click at [1081, 59] on link "Shop now" at bounding box center [1116, 68] width 78 height 24
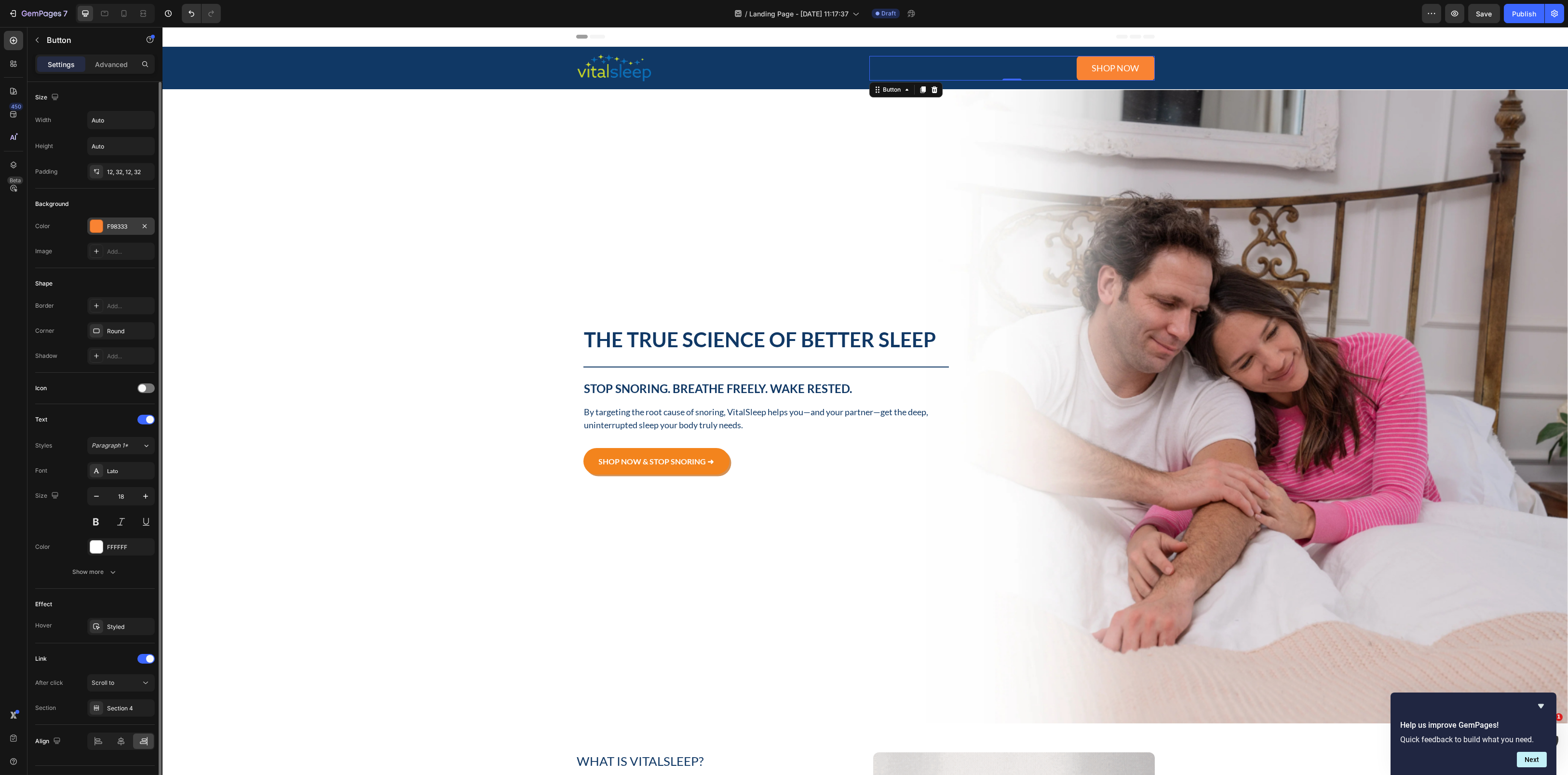
click at [99, 226] on div at bounding box center [96, 226] width 13 height 13
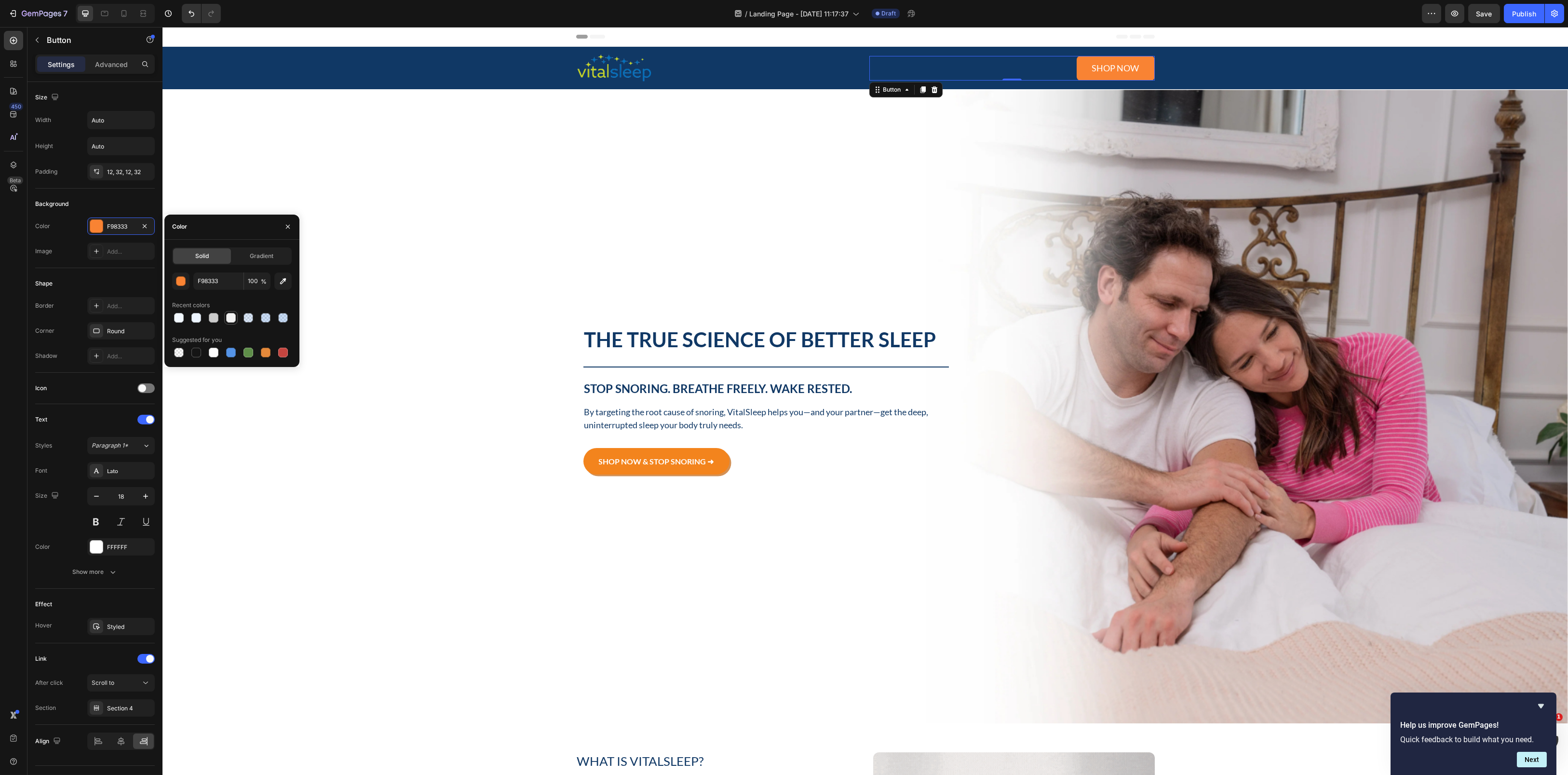
click at [228, 320] on div at bounding box center [231, 318] width 9 height 9
type input "F2F2F2"
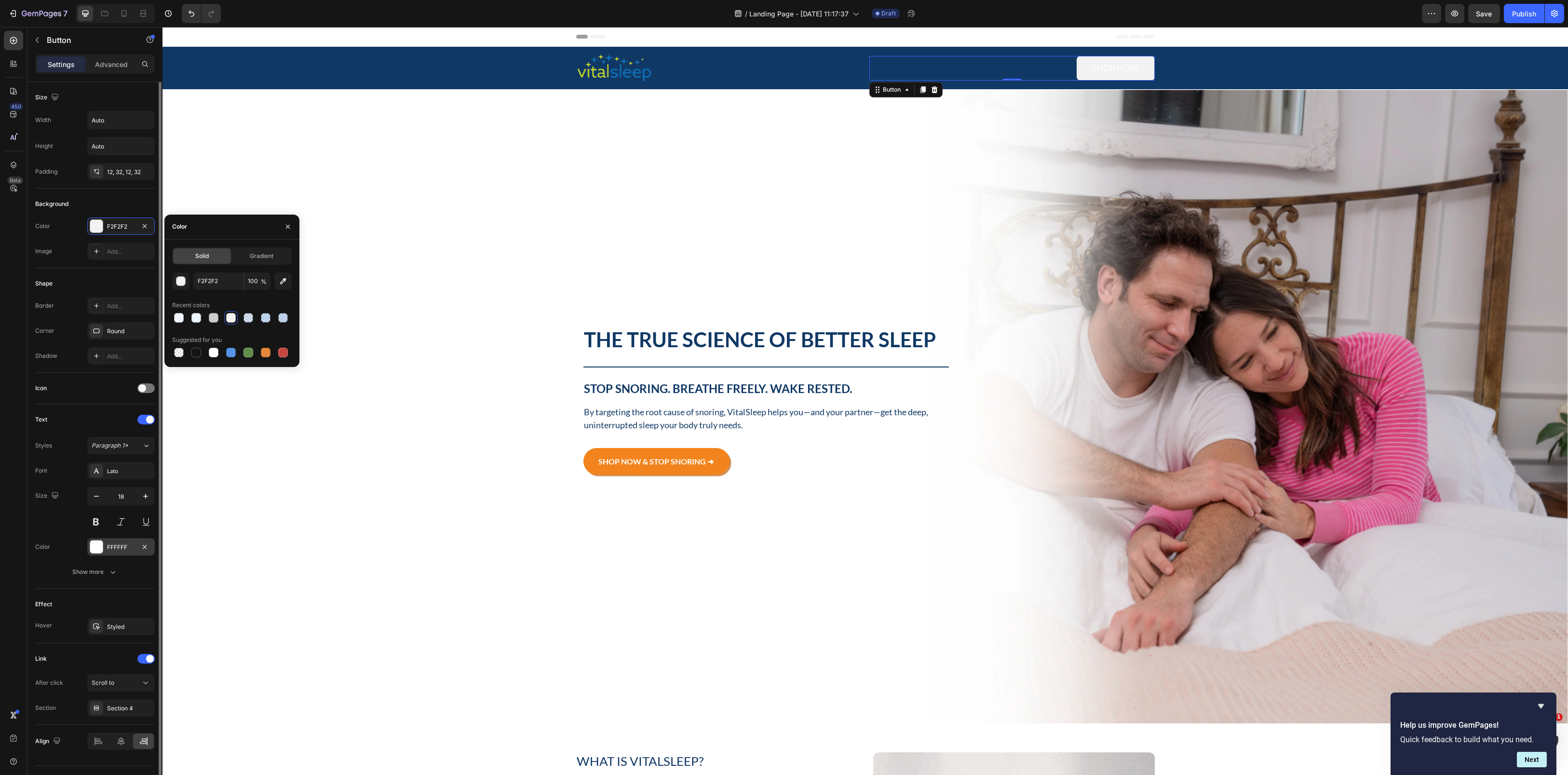
click at [125, 548] on div "FFFFFF" at bounding box center [120, 547] width 28 height 9
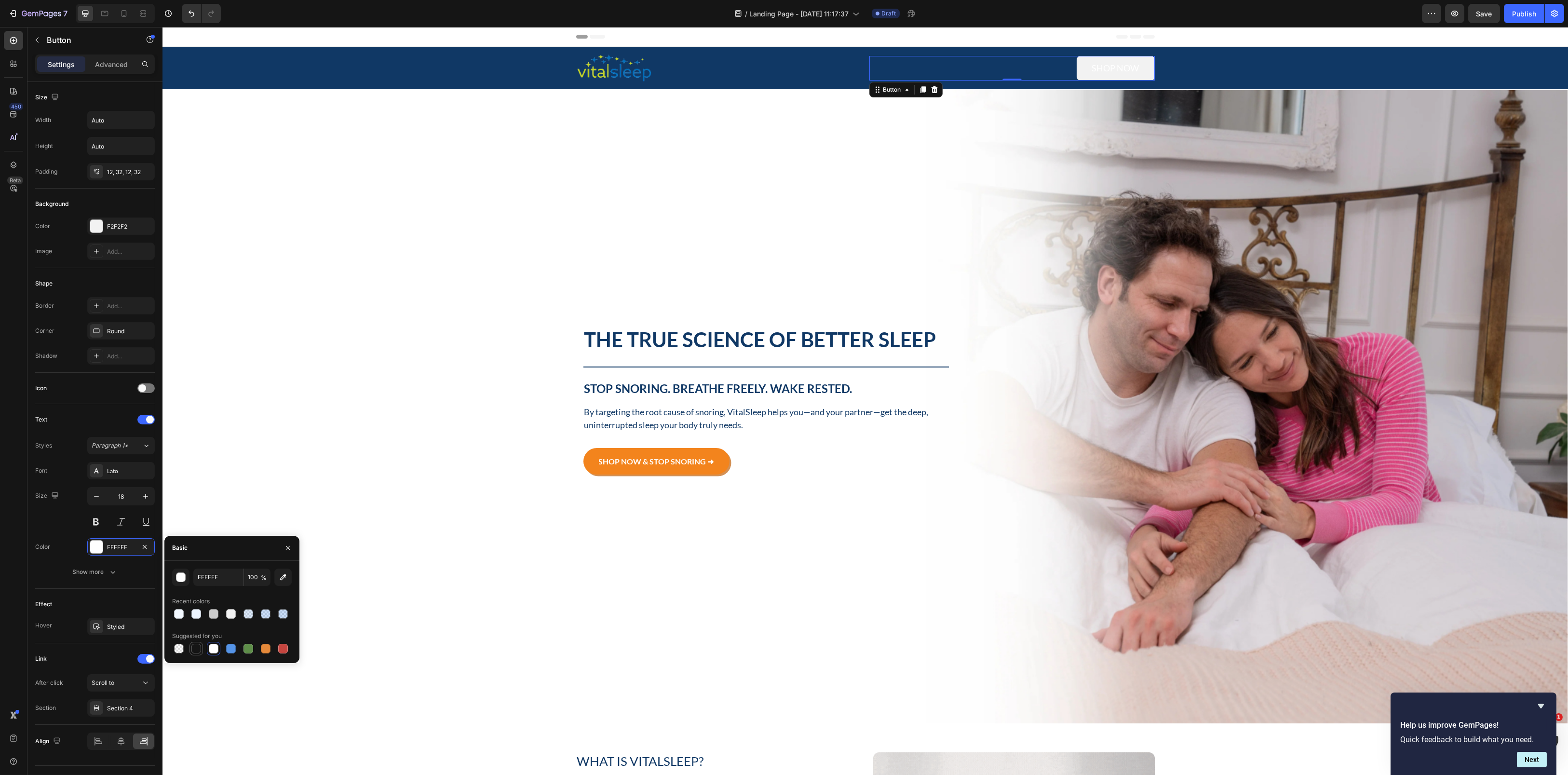
click at [197, 581] on div at bounding box center [196, 649] width 9 height 9
type input "151515"
click at [426, 336] on div "Background Image" at bounding box center [865, 406] width 1405 height 634
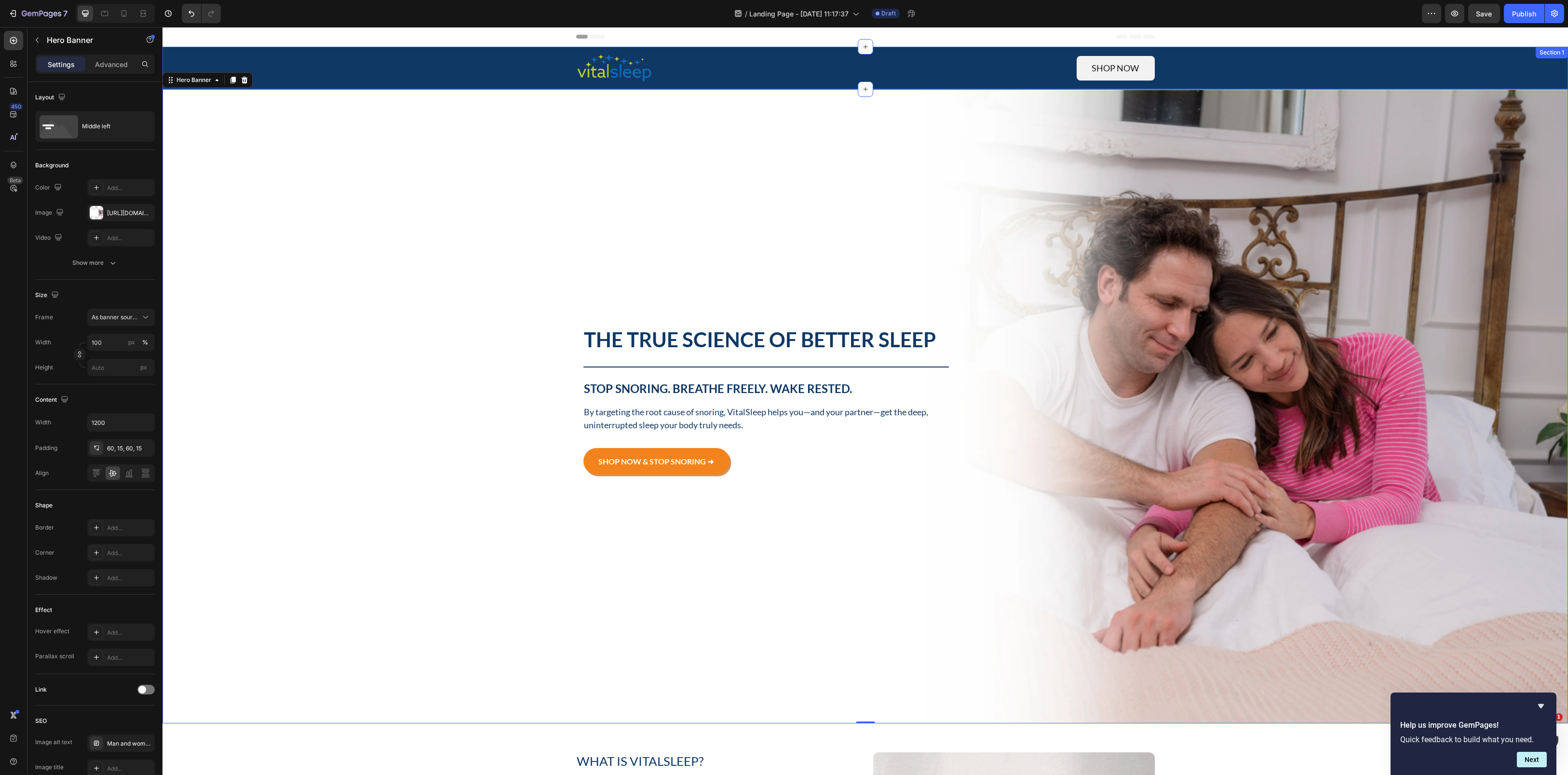
click at [1175, 67] on div "Image Shop now Button Row" at bounding box center [865, 68] width 1391 height 31
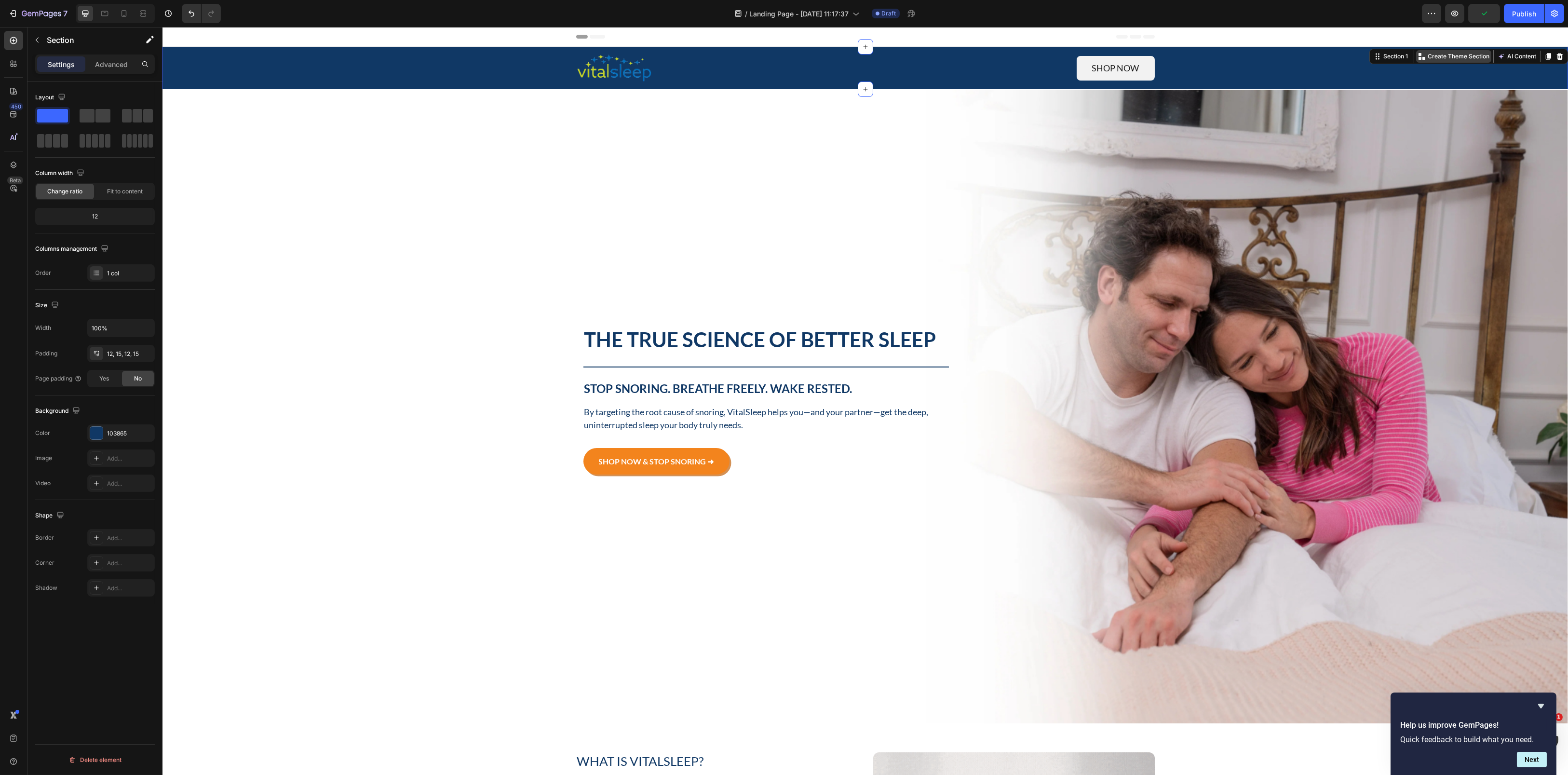
click at [1175, 54] on p "Create Theme Section" at bounding box center [1458, 56] width 61 height 9
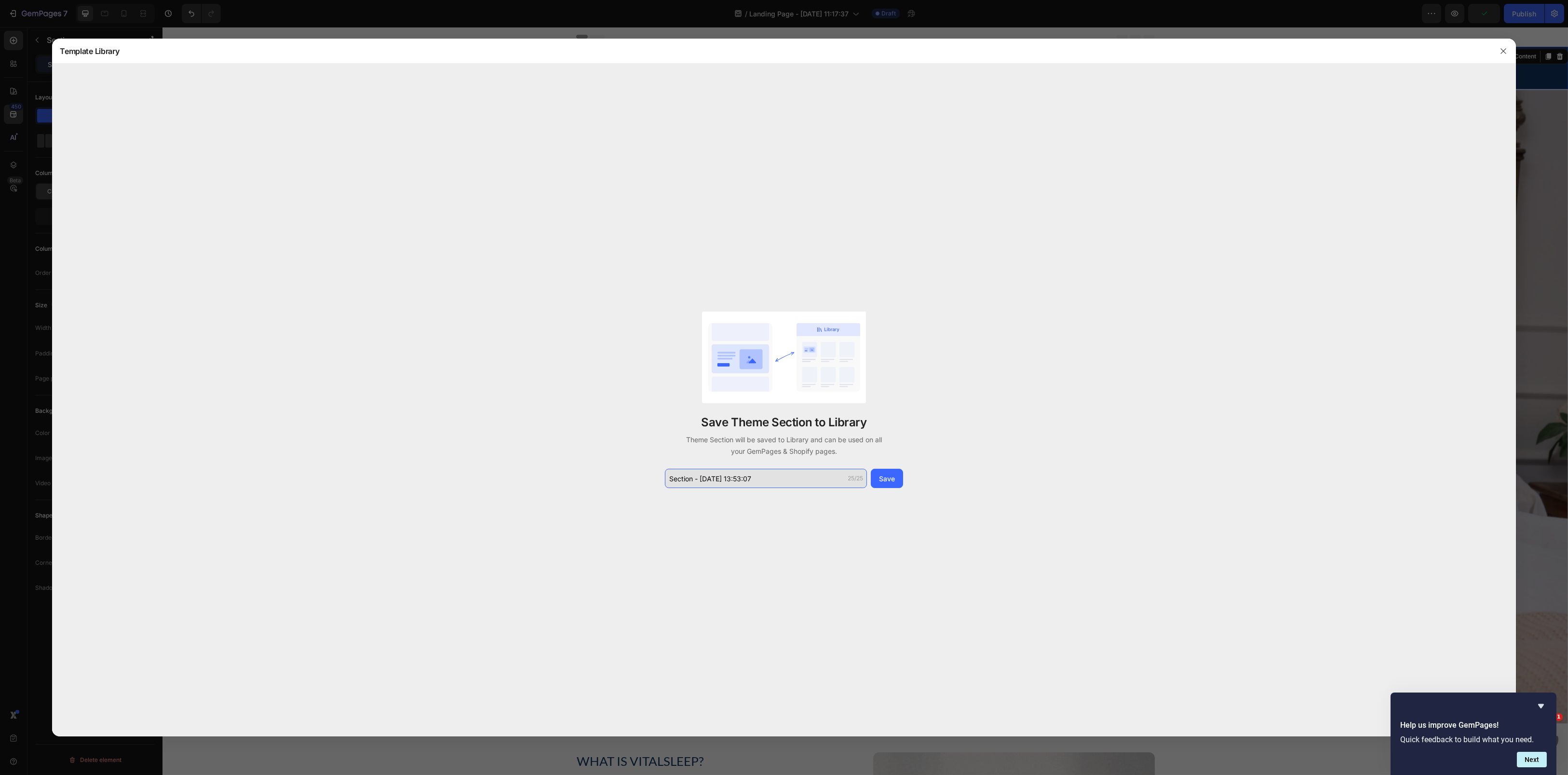
click at [763, 486] on input "Section - [DATE] 13:53:07" at bounding box center [765, 478] width 202 height 20
type input "header banner"
click at [898, 472] on button "Save" at bounding box center [887, 478] width 32 height 20
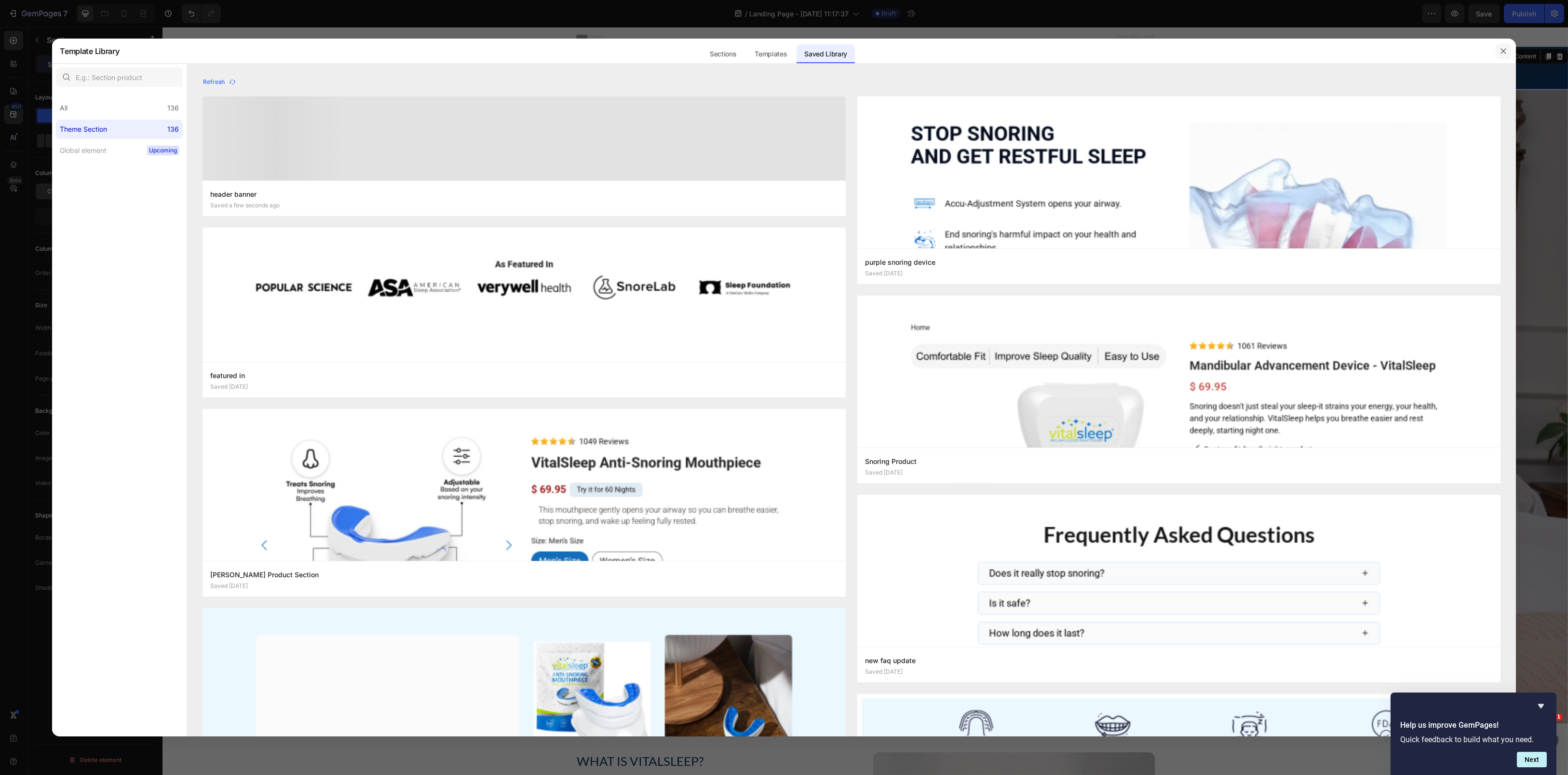
click at [1175, 47] on button "button" at bounding box center [1503, 51] width 16 height 16
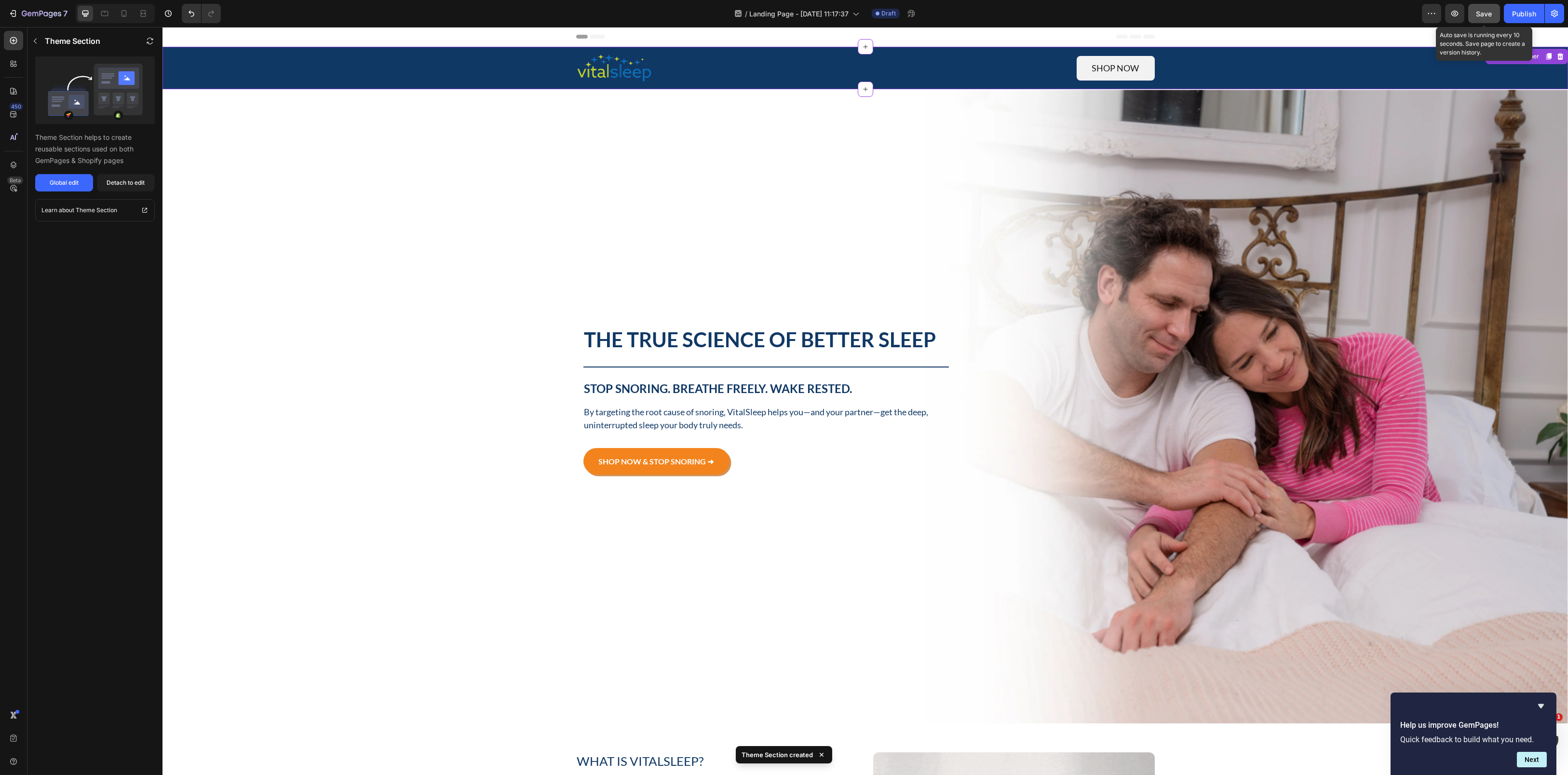
click at [1175, 14] on span "Save" at bounding box center [1484, 14] width 16 height 8
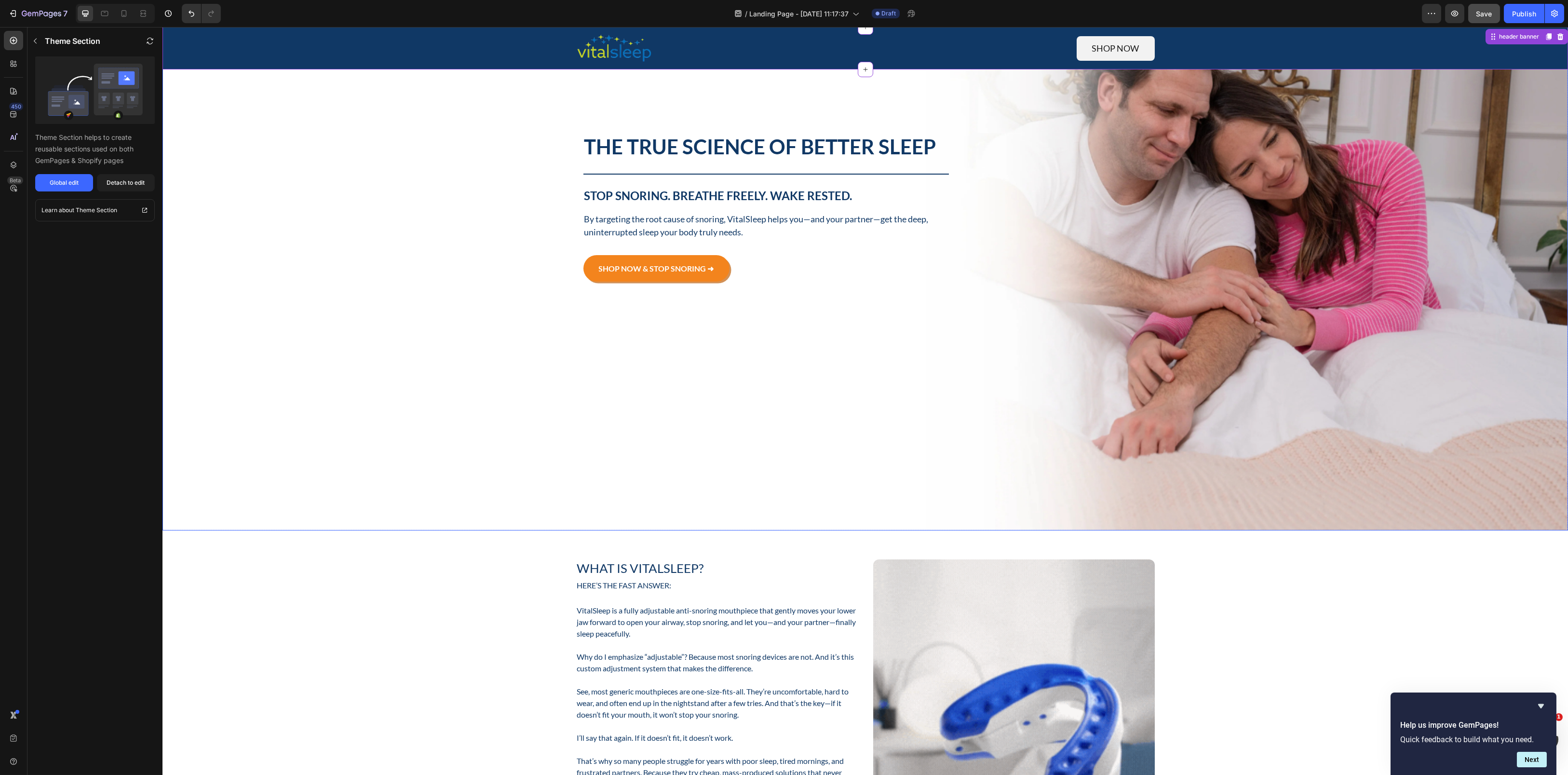
click at [971, 407] on div "Background Image" at bounding box center [865, 214] width 1405 height 634
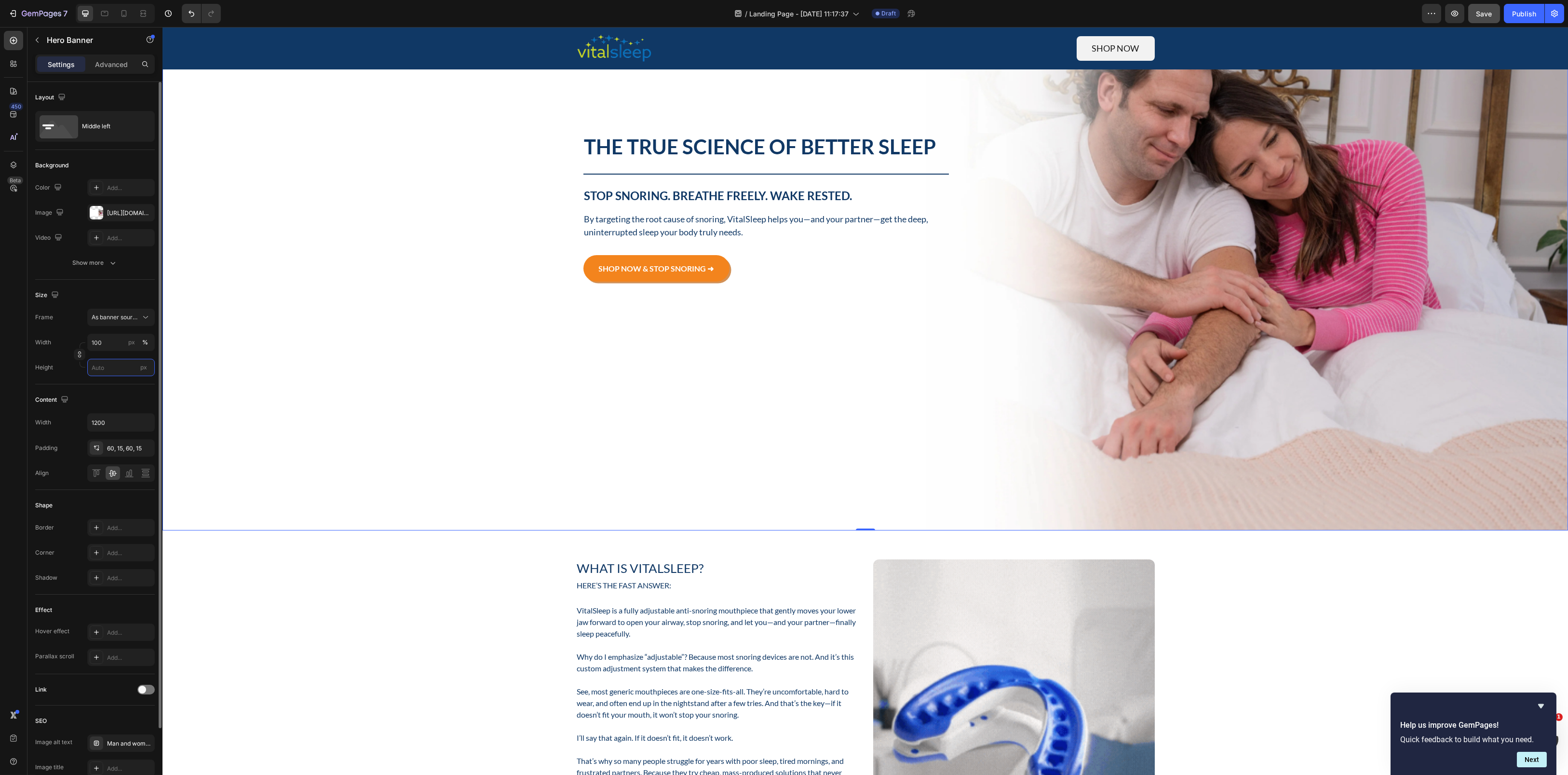
click at [116, 368] on input "px" at bounding box center [121, 368] width 68 height 18
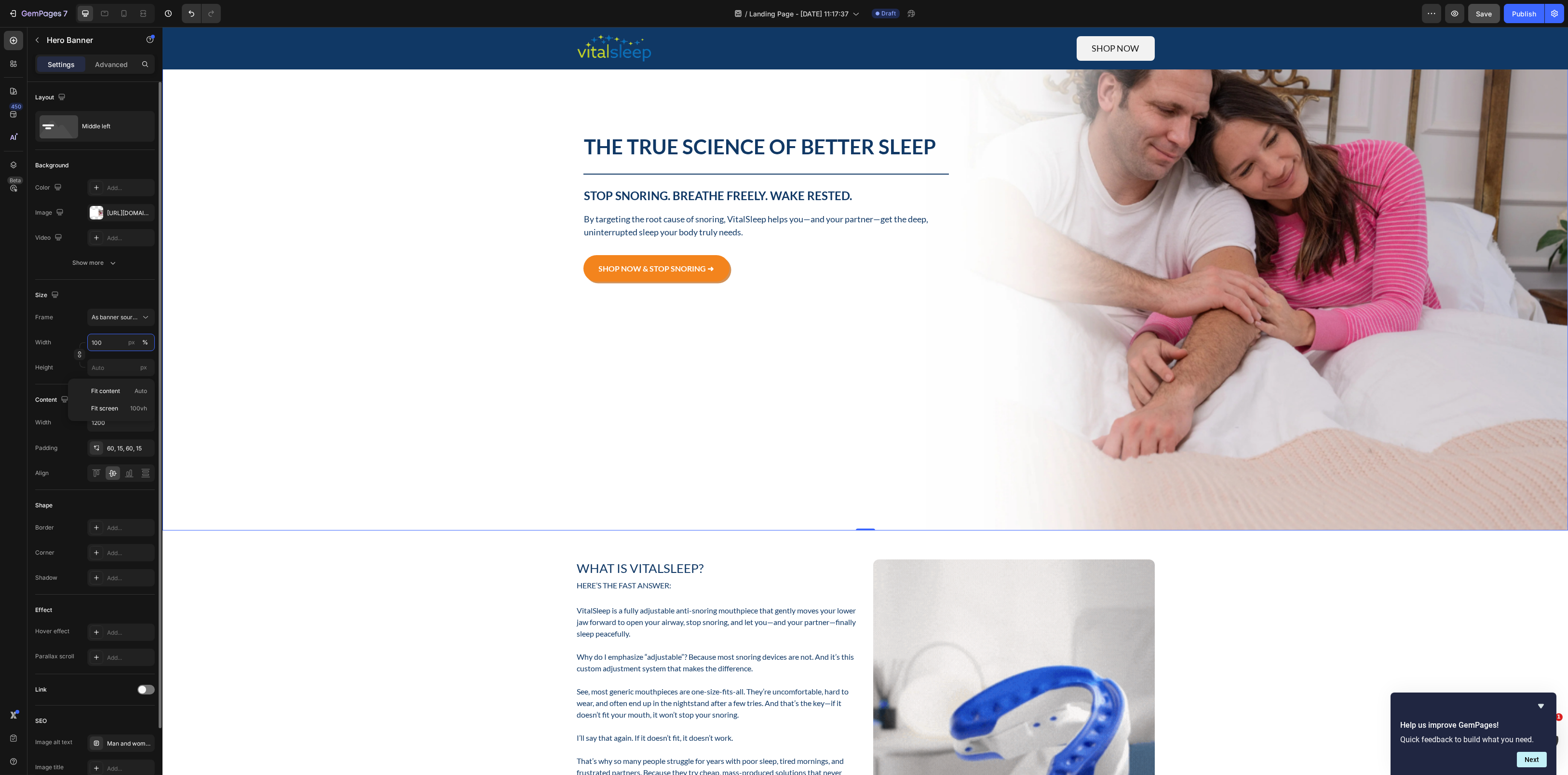
click at [113, 343] on input "100" at bounding box center [121, 343] width 68 height 18
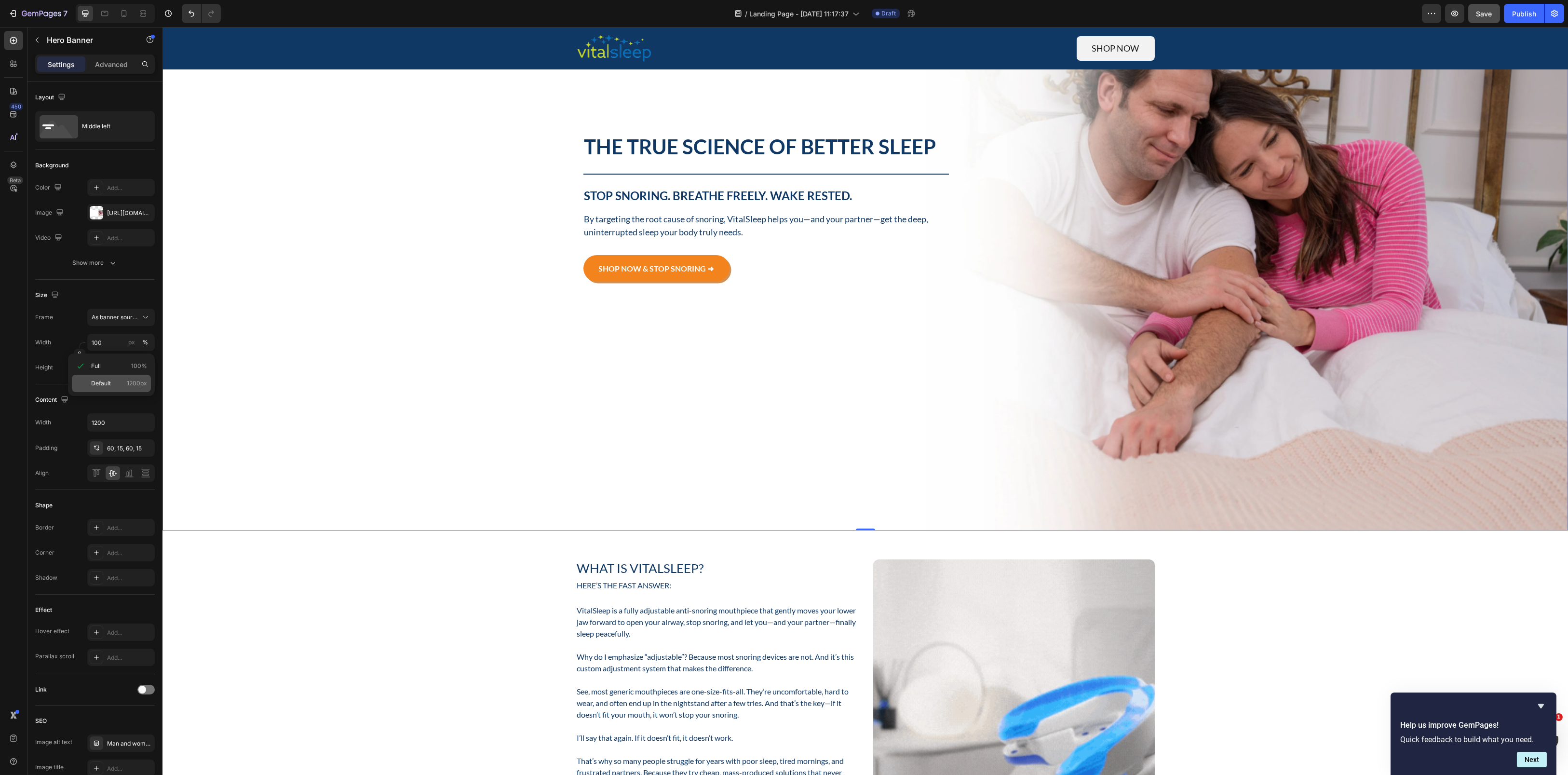
click at [109, 381] on span "Default" at bounding box center [101, 383] width 20 height 9
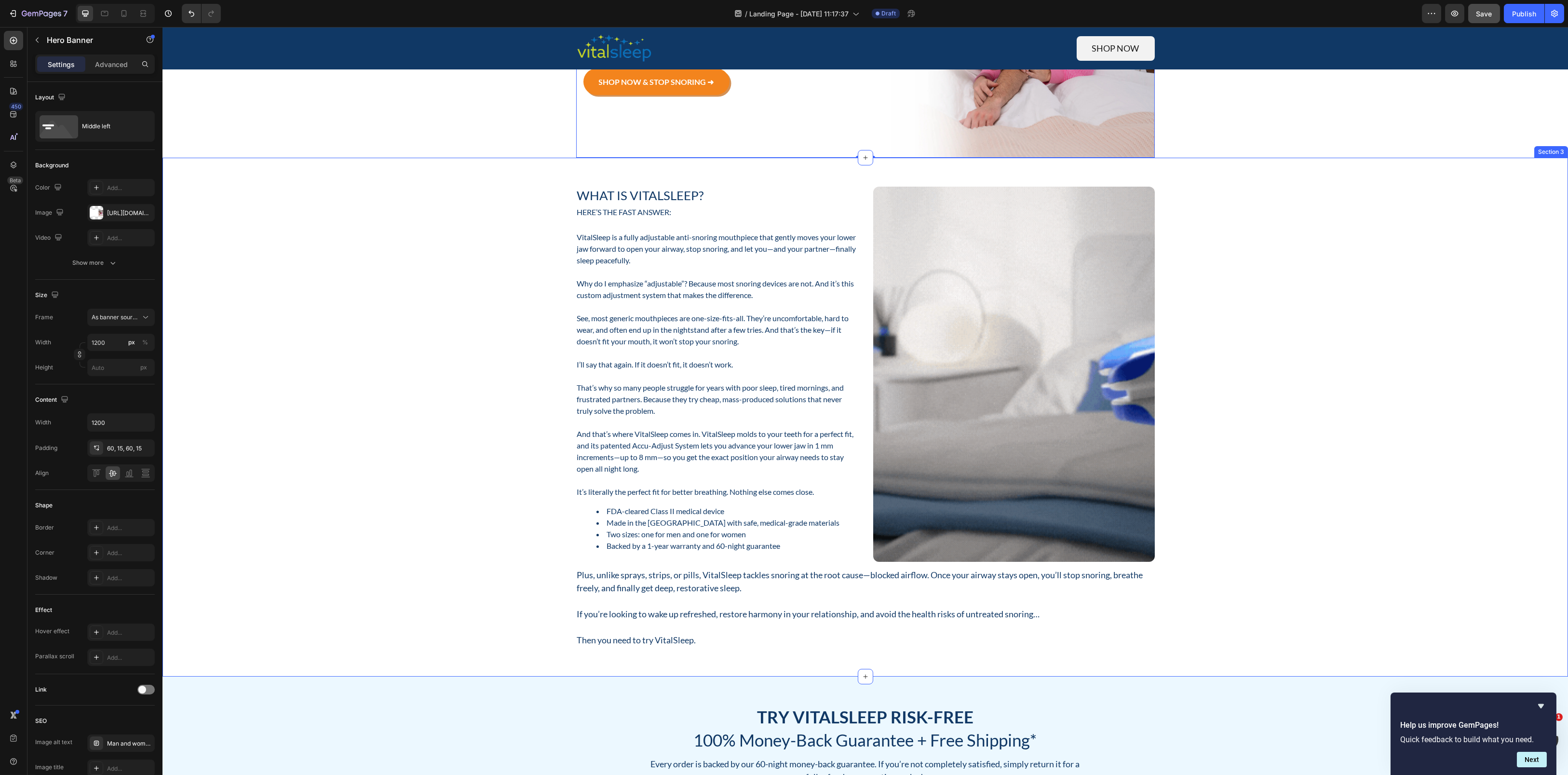
scroll to position [0, 0]
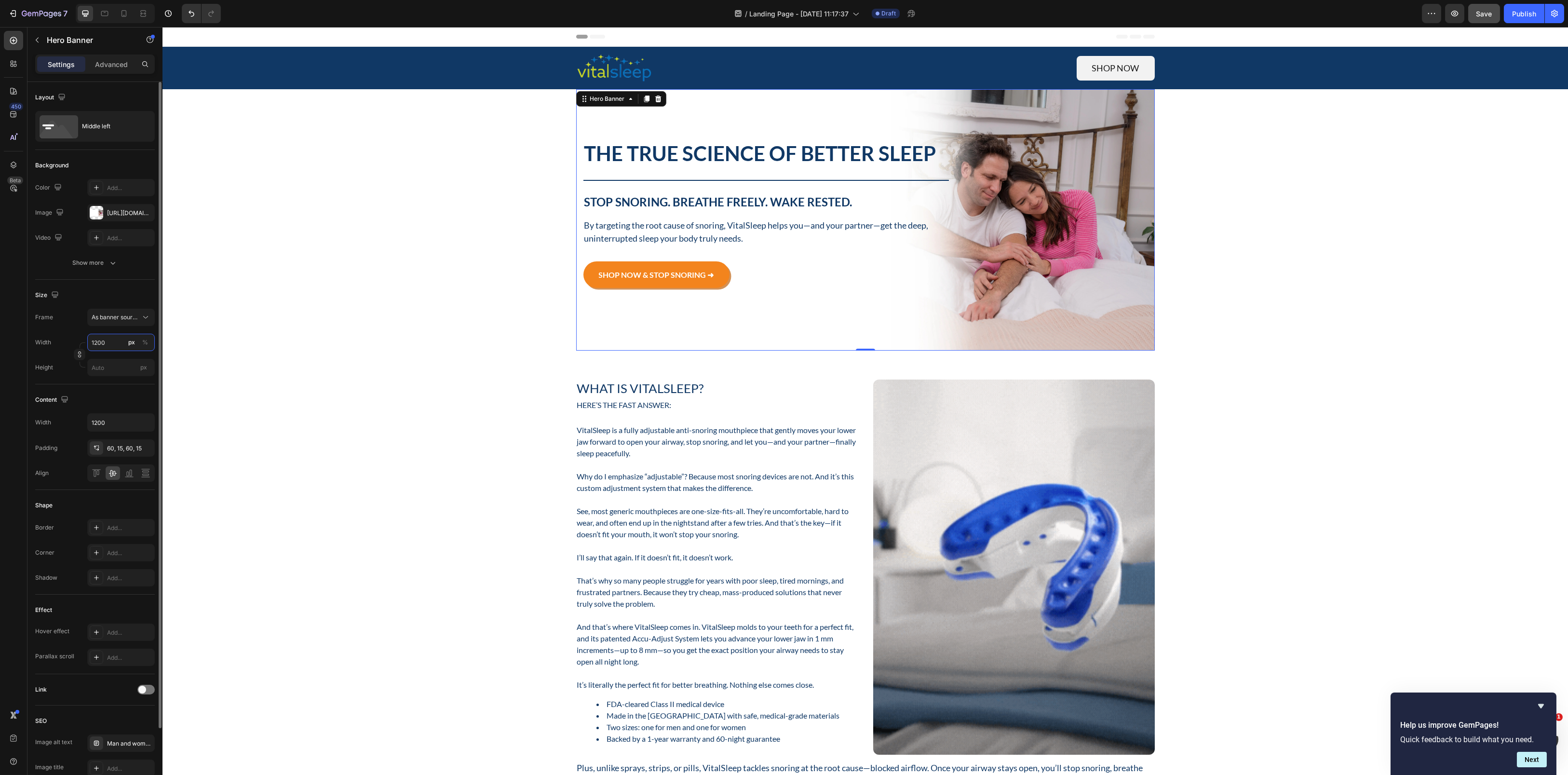
click at [112, 342] on input "1200" at bounding box center [121, 343] width 68 height 18
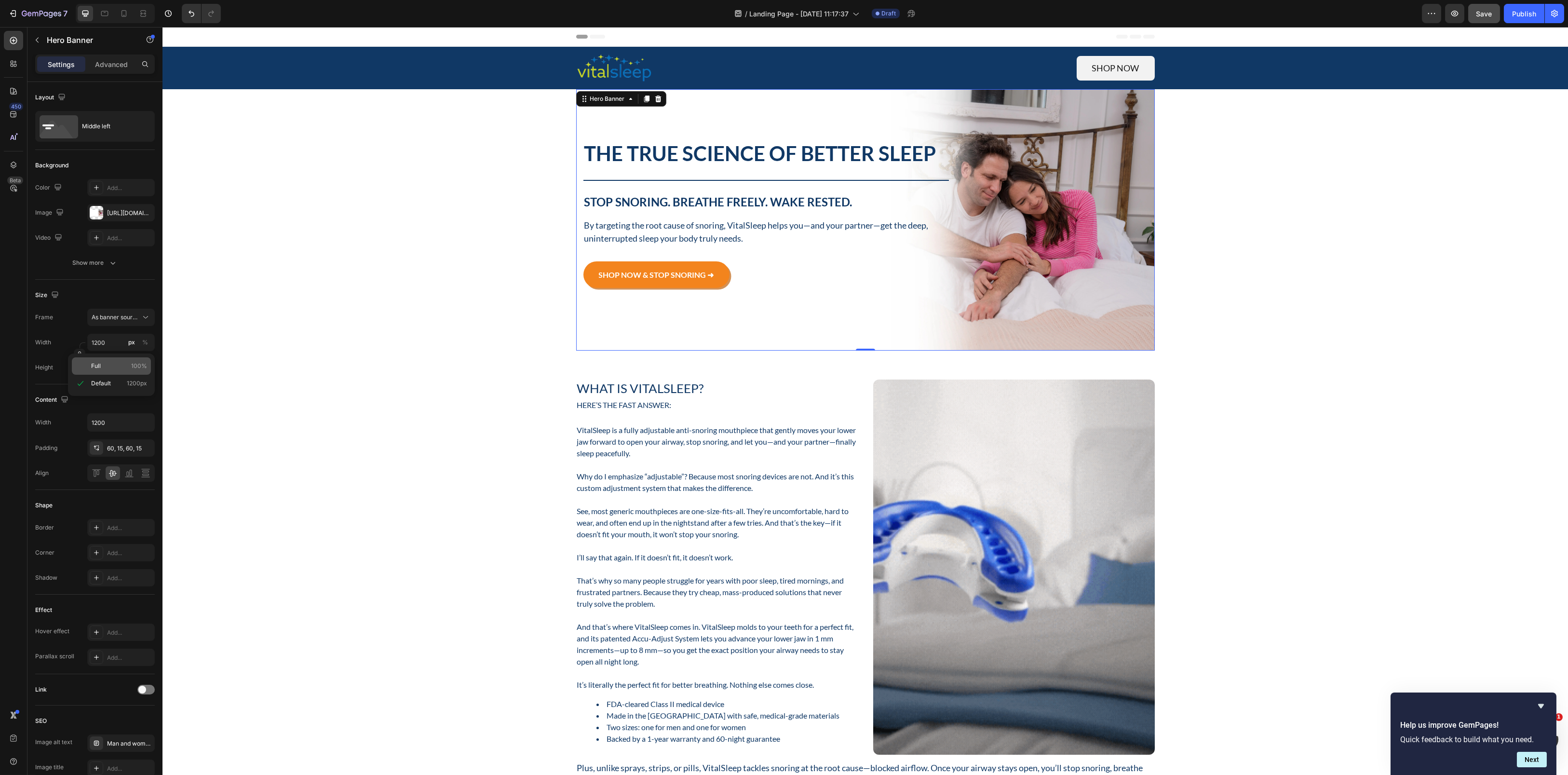
click at [108, 359] on div "Full 100%" at bounding box center [111, 366] width 79 height 18
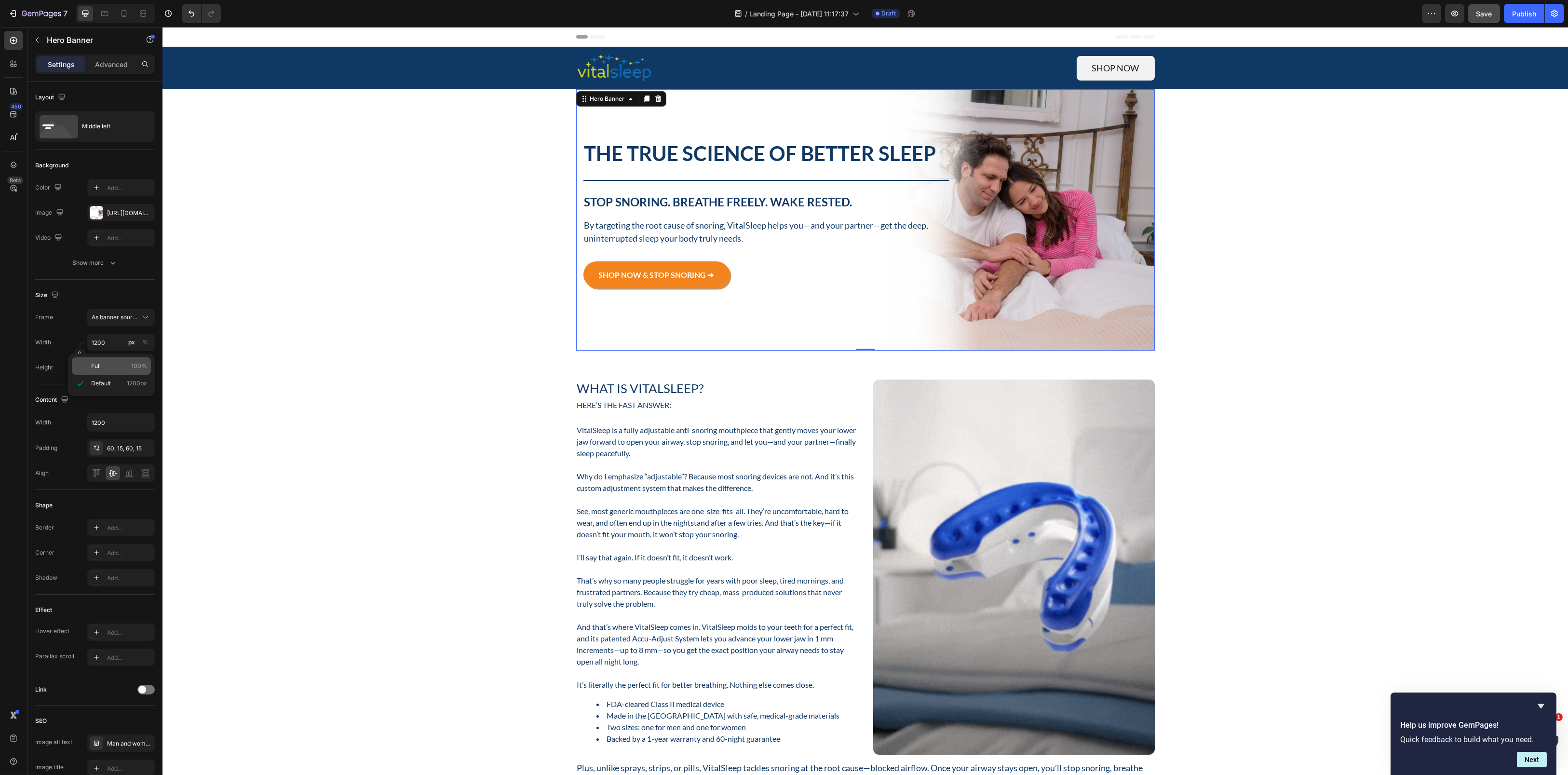
type input "100"
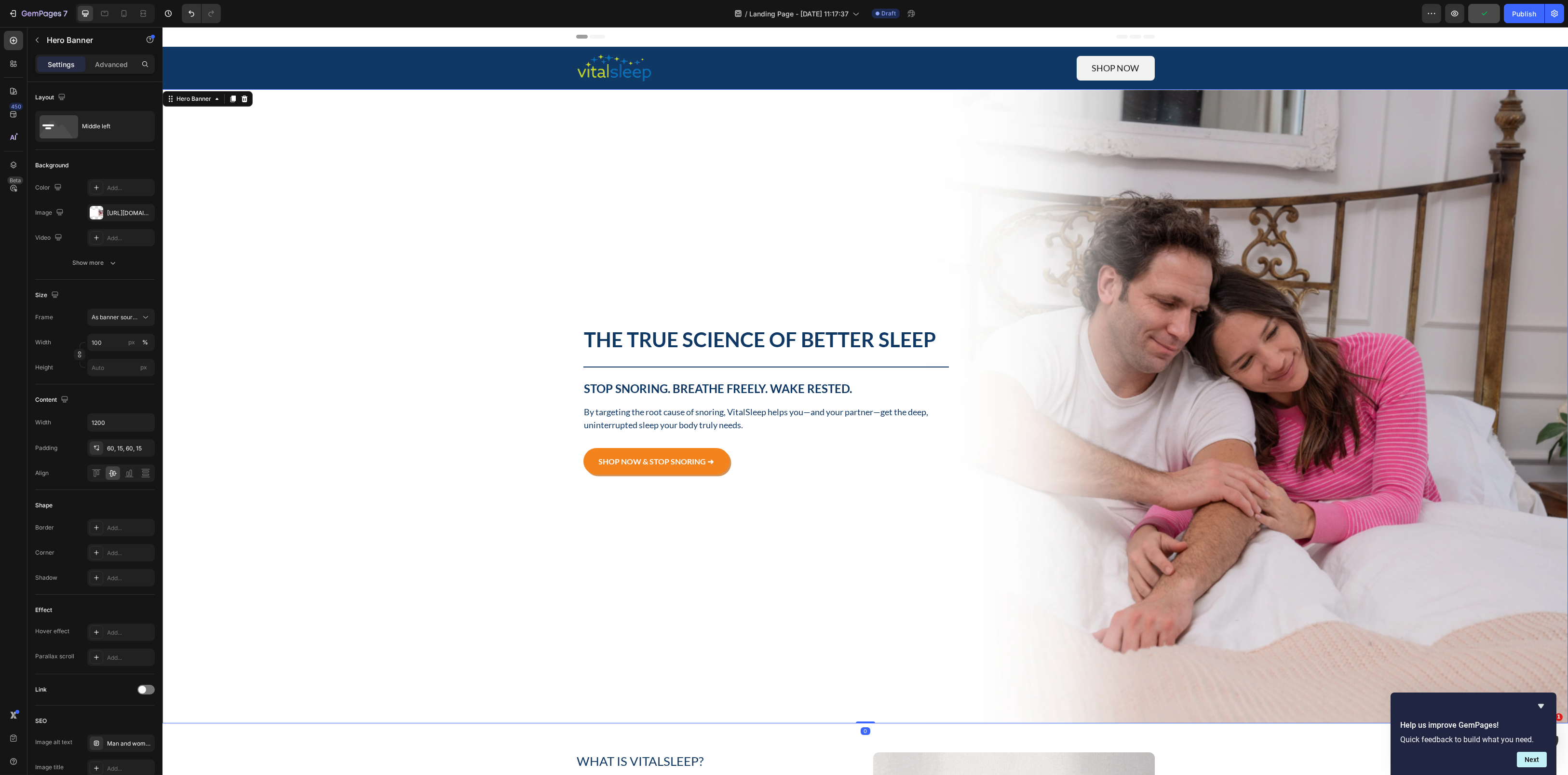
drag, startPoint x: 855, startPoint y: 718, endPoint x: 600, endPoint y: 528, distance: 318.0
click at [861, 581] on div "Image The True Science of Better Sleep Heading Title Line Stop Snoring. Breathe…" at bounding box center [865, 406] width 1405 height 634
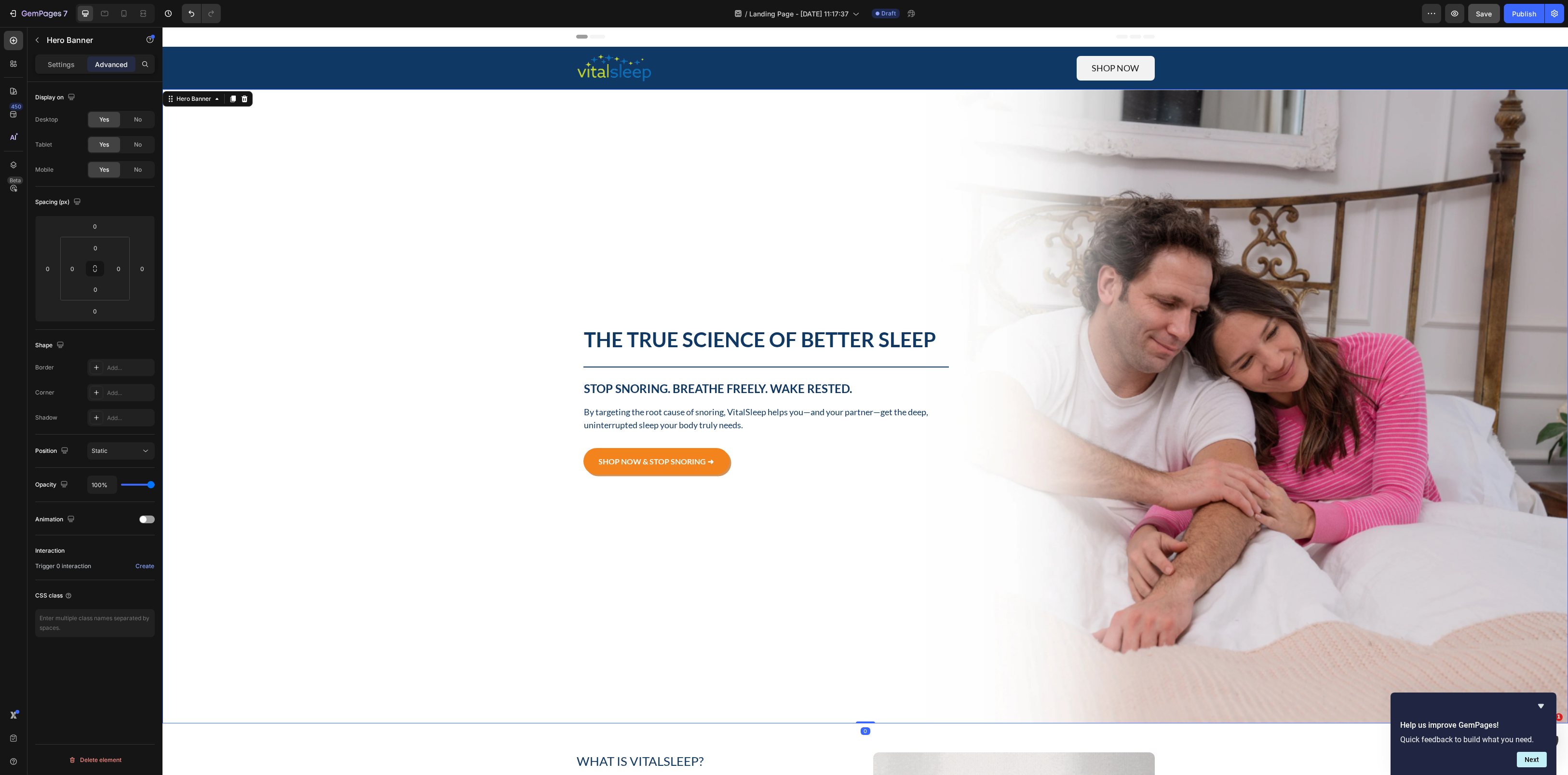
click at [451, 370] on div "Background Image" at bounding box center [865, 406] width 1405 height 634
click at [38, 43] on icon "button" at bounding box center [36, 40] width 7 height 7
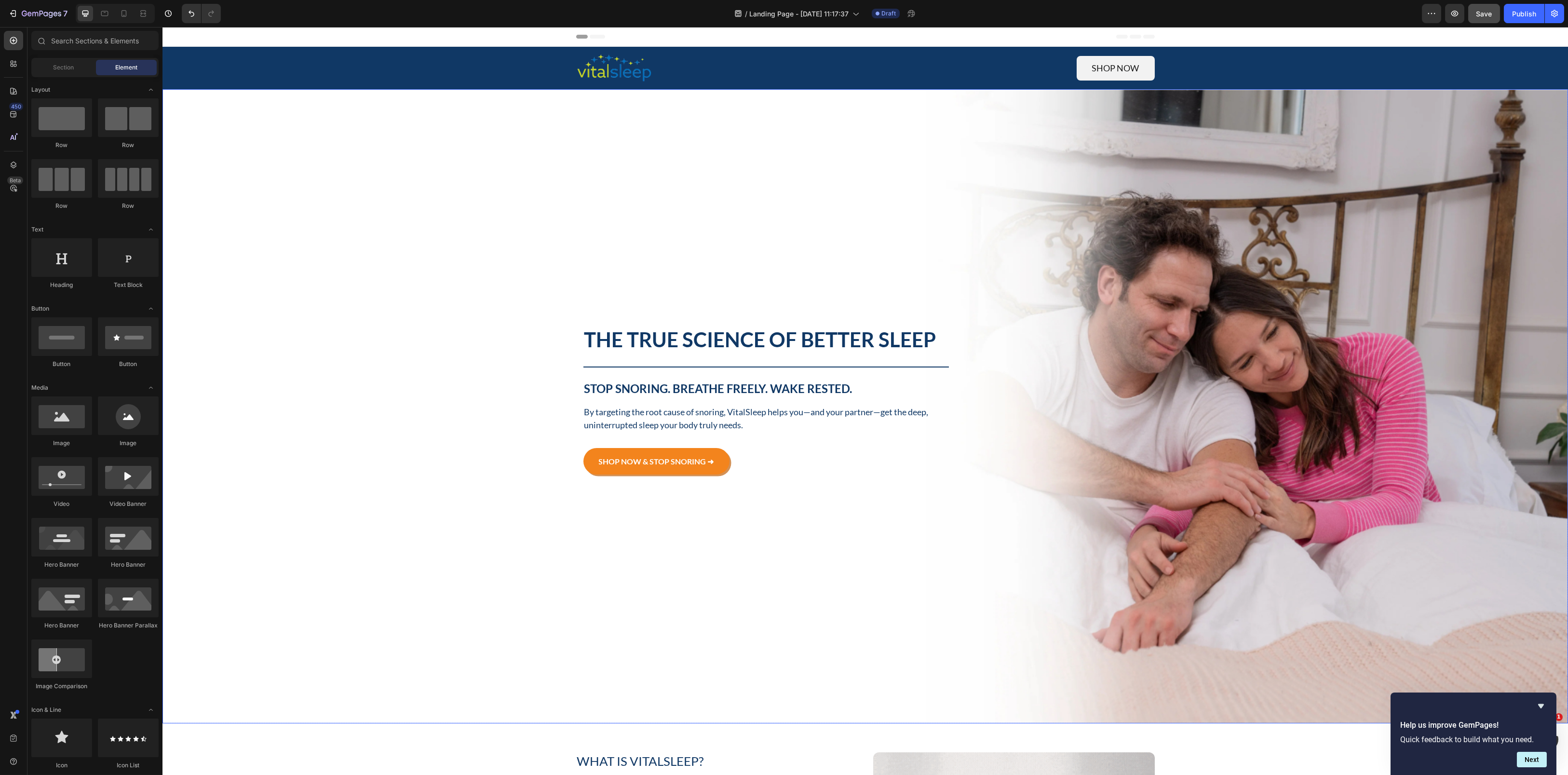
click at [709, 276] on div "Background Image" at bounding box center [865, 406] width 1405 height 634
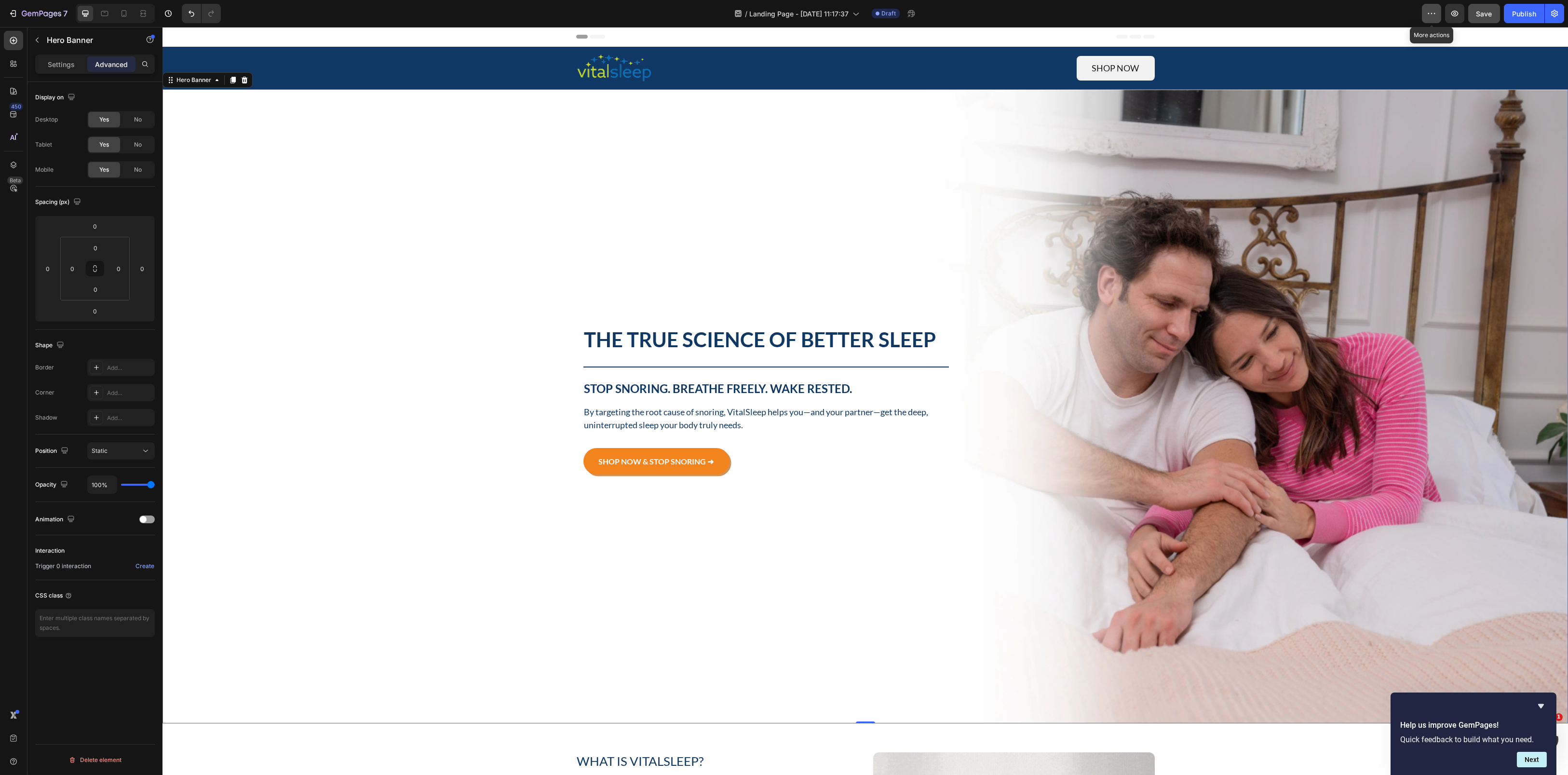
click at [1175, 14] on icon "button" at bounding box center [1432, 14] width 9 height 9
click at [1175, 40] on p "Rename page" at bounding box center [1465, 41] width 38 height 9
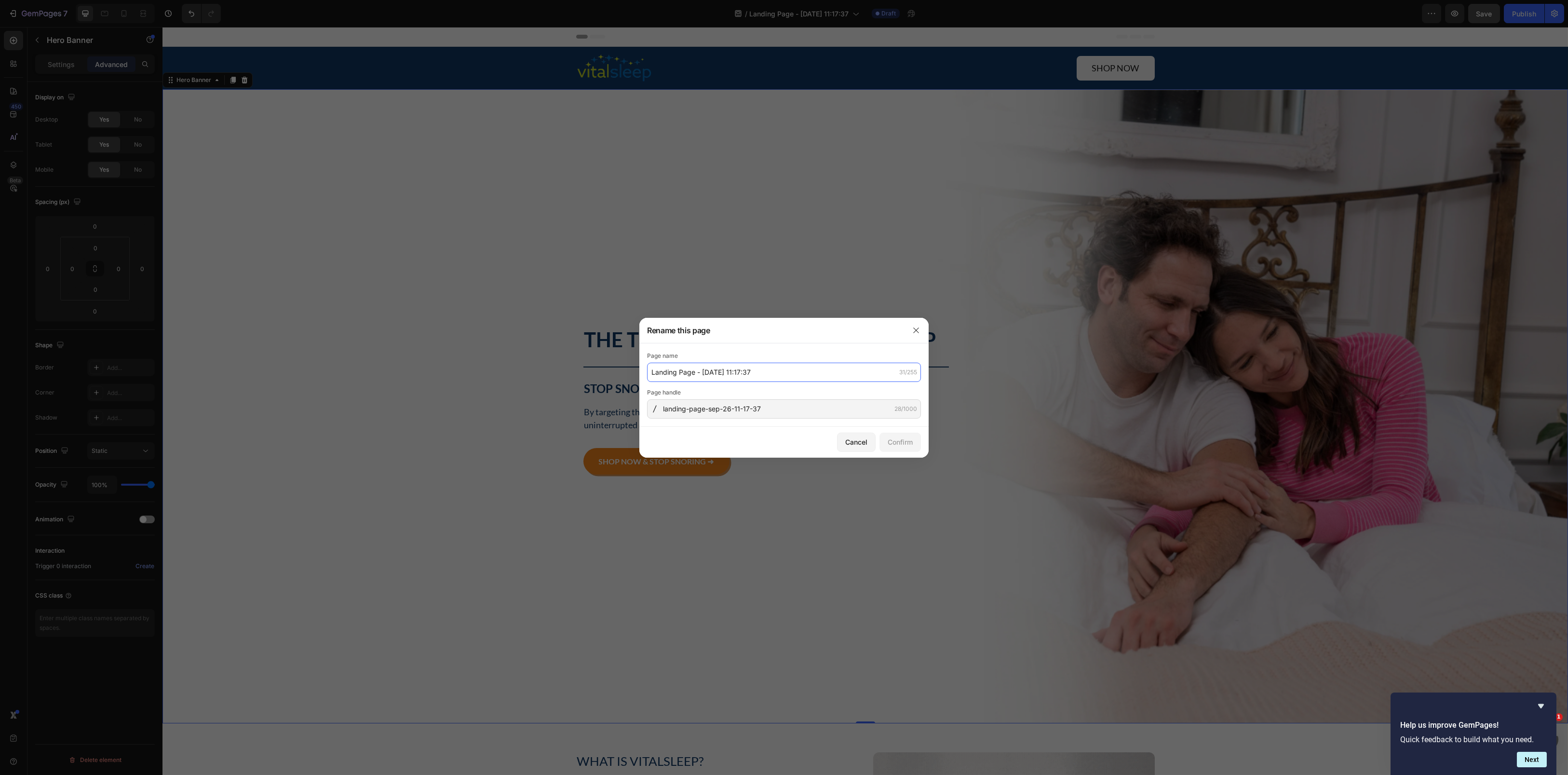
click at [776, 376] on input "Landing Page - [DATE] 11:17:37" at bounding box center [784, 372] width 274 height 20
type input "Science of Better Sleep"
click at [770, 418] on input "landing-page-sep-26-11-17-37" at bounding box center [784, 409] width 274 height 20
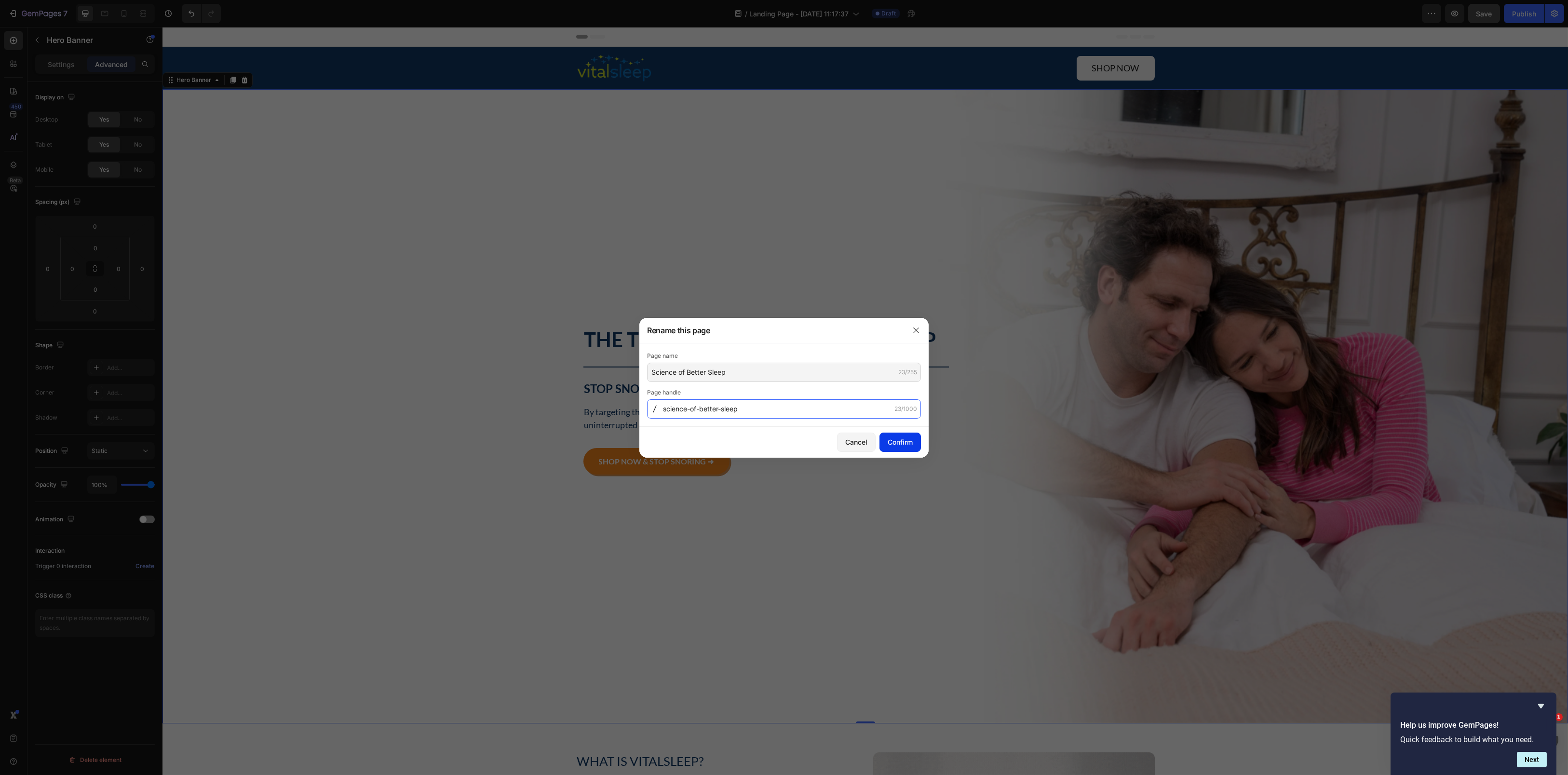
type input "science-of-better-sleep"
click at [918, 444] on button "Confirm" at bounding box center [900, 442] width 41 height 20
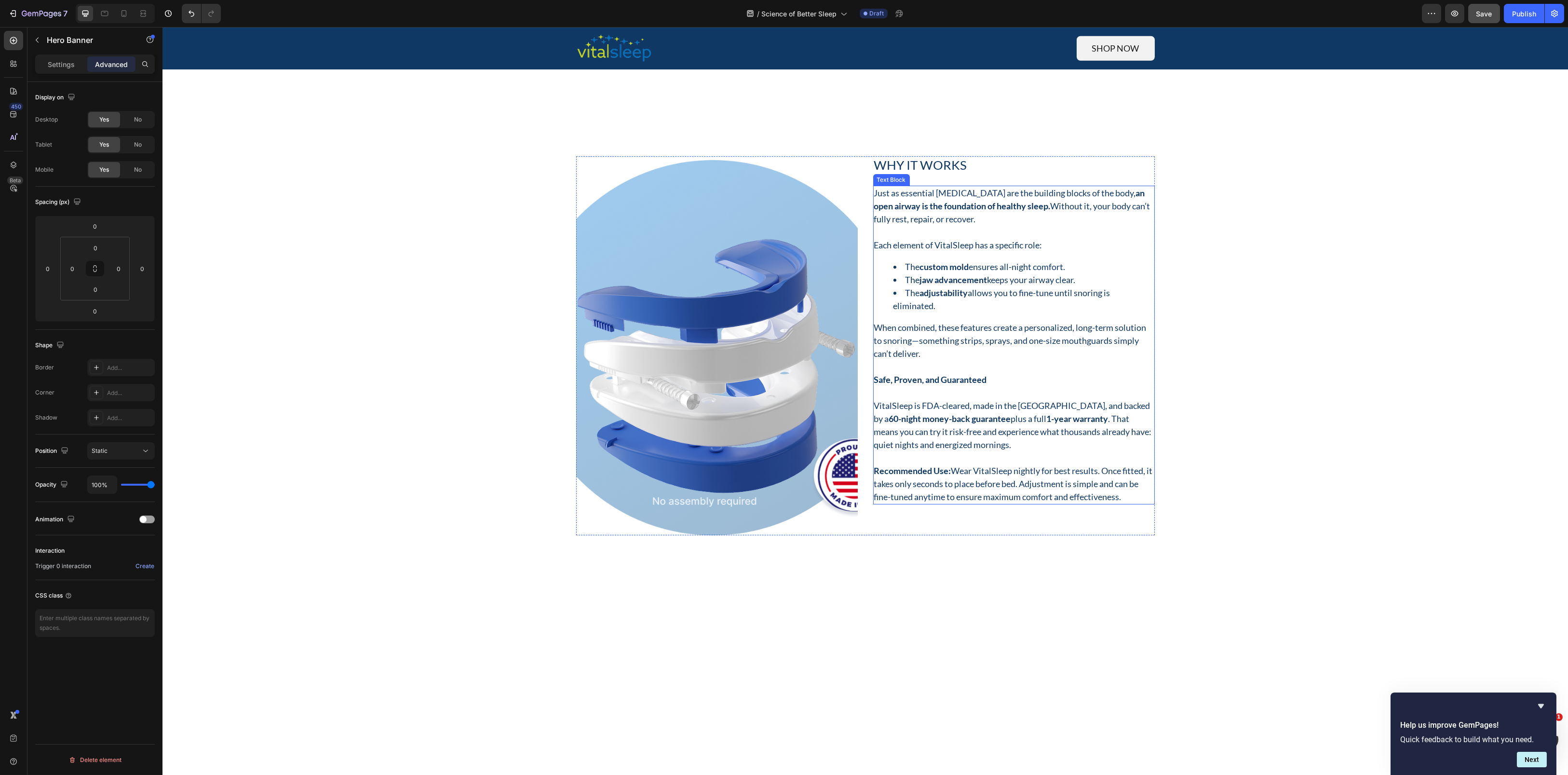
scroll to position [6751, 0]
